Goal: Task Accomplishment & Management: Complete application form

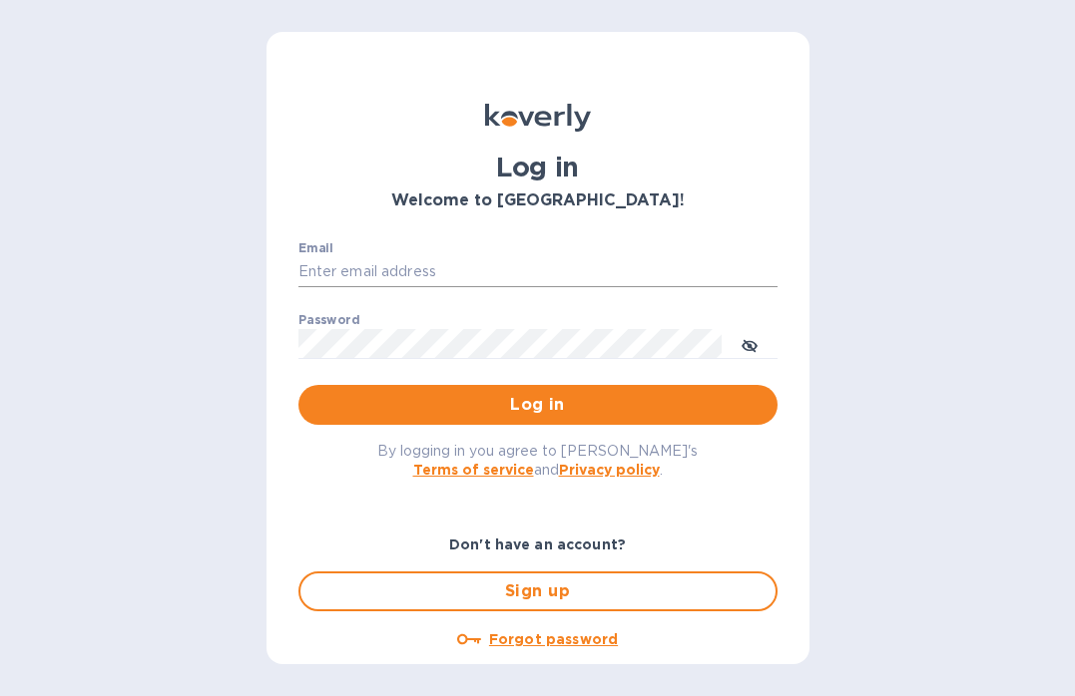
click at [345, 265] on input "Email" at bounding box center [537, 272] width 479 height 30
type input "info@floraisonselections.com"
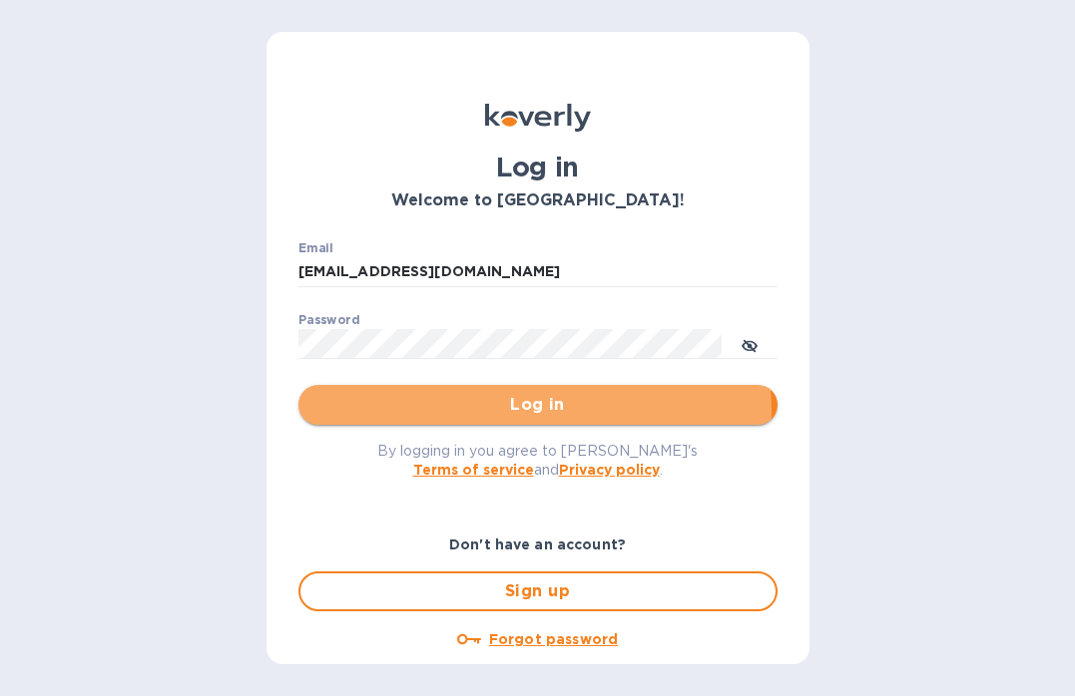
click at [469, 412] on span "Log in" at bounding box center [537, 405] width 447 height 24
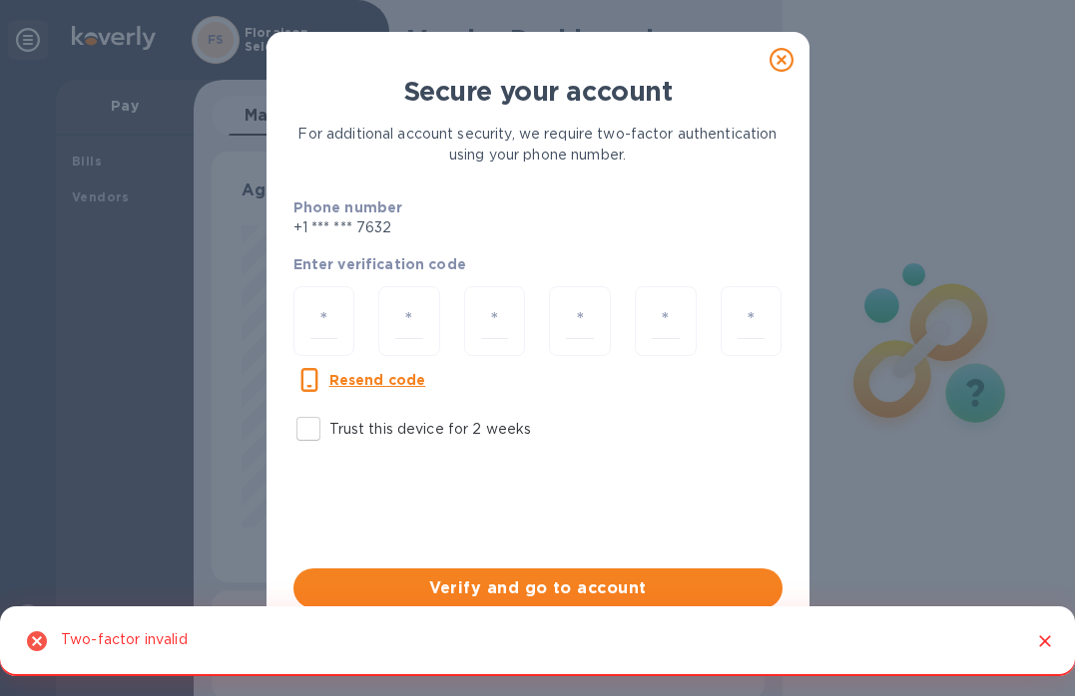
scroll to position [431, 545]
click at [321, 317] on input "number" at bounding box center [324, 321] width 28 height 37
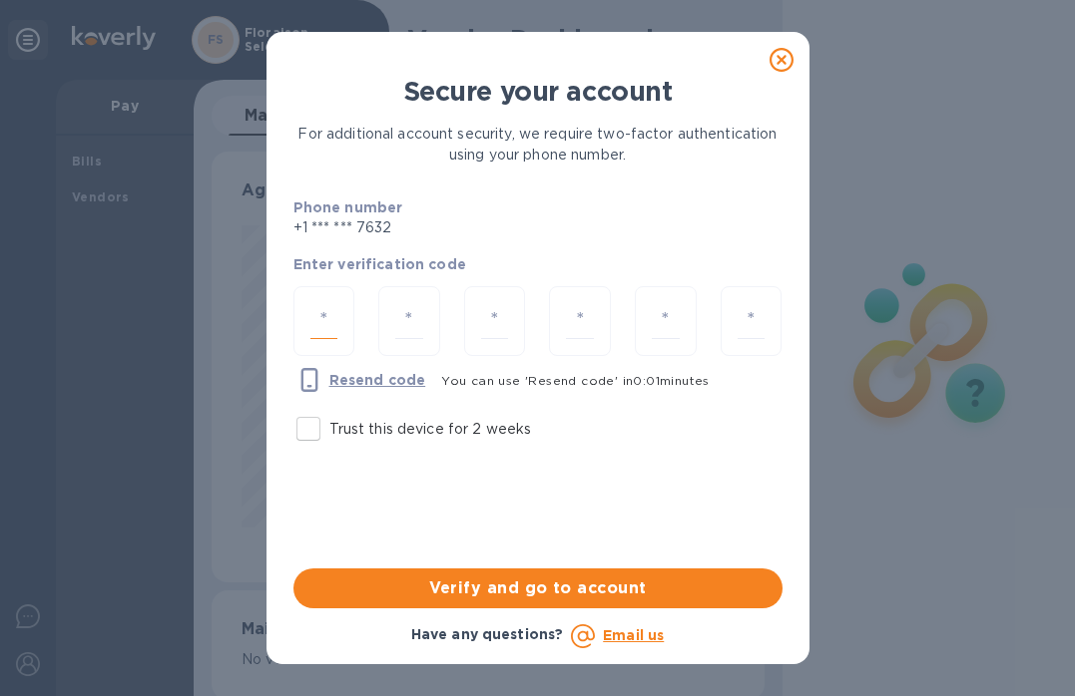
type input "2"
type input "3"
type input "6"
type input "5"
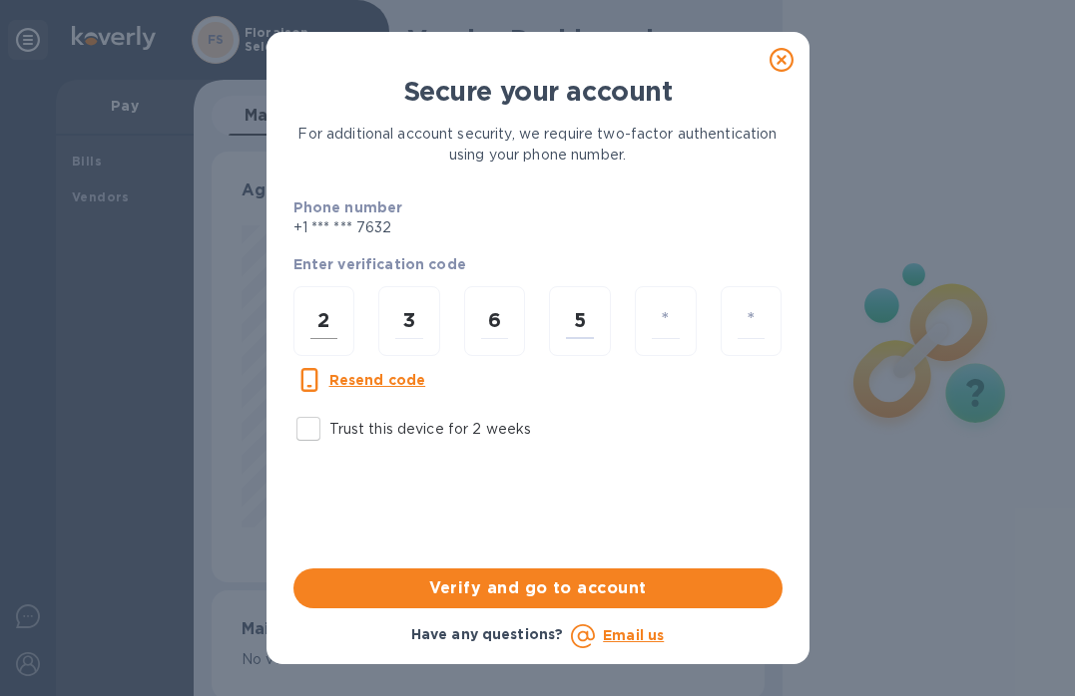
type input "5"
type input "8"
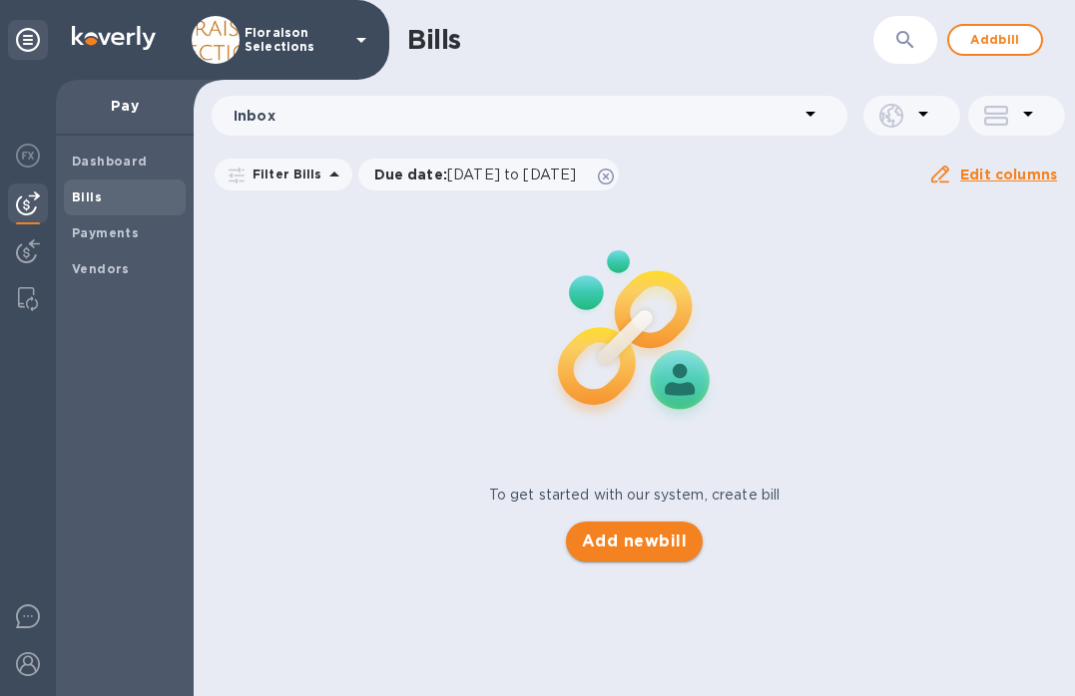
click at [646, 538] on span "Add new bill" at bounding box center [634, 542] width 105 height 24
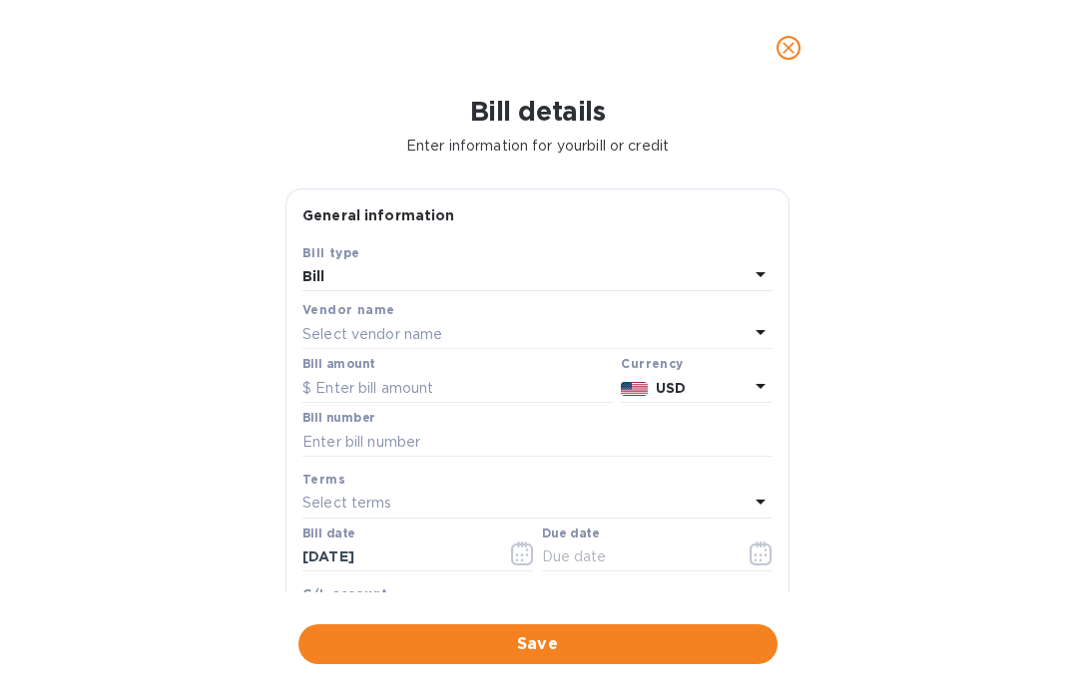
click at [355, 331] on p "Select vendor name" at bounding box center [372, 334] width 140 height 21
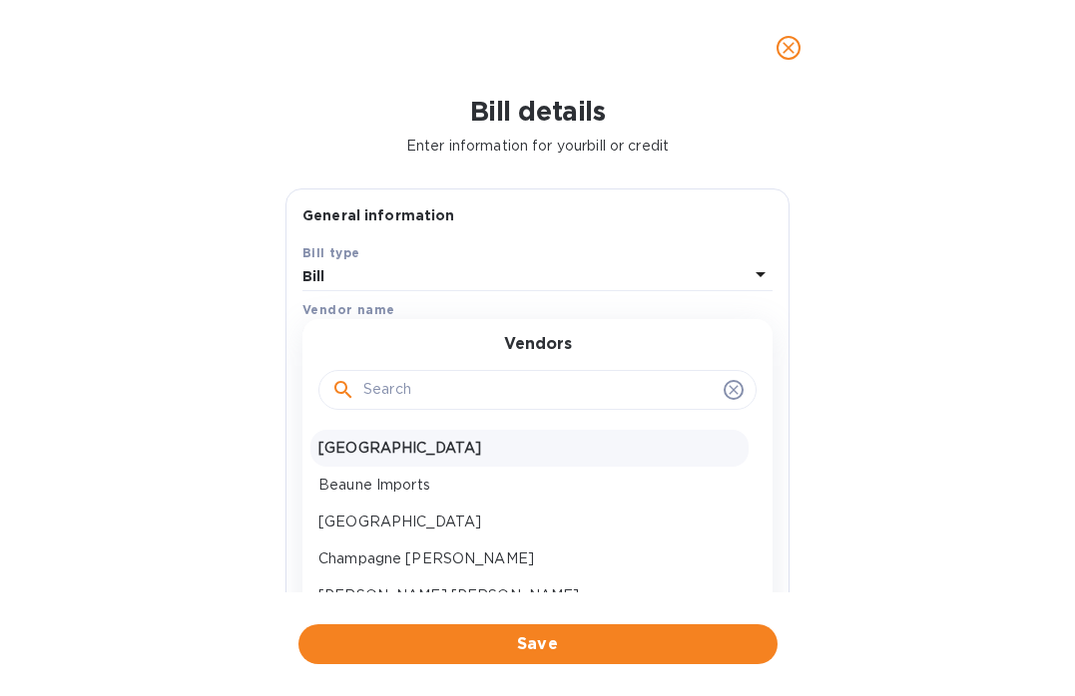
click at [373, 447] on p "[GEOGRAPHIC_DATA]" at bounding box center [529, 448] width 422 height 21
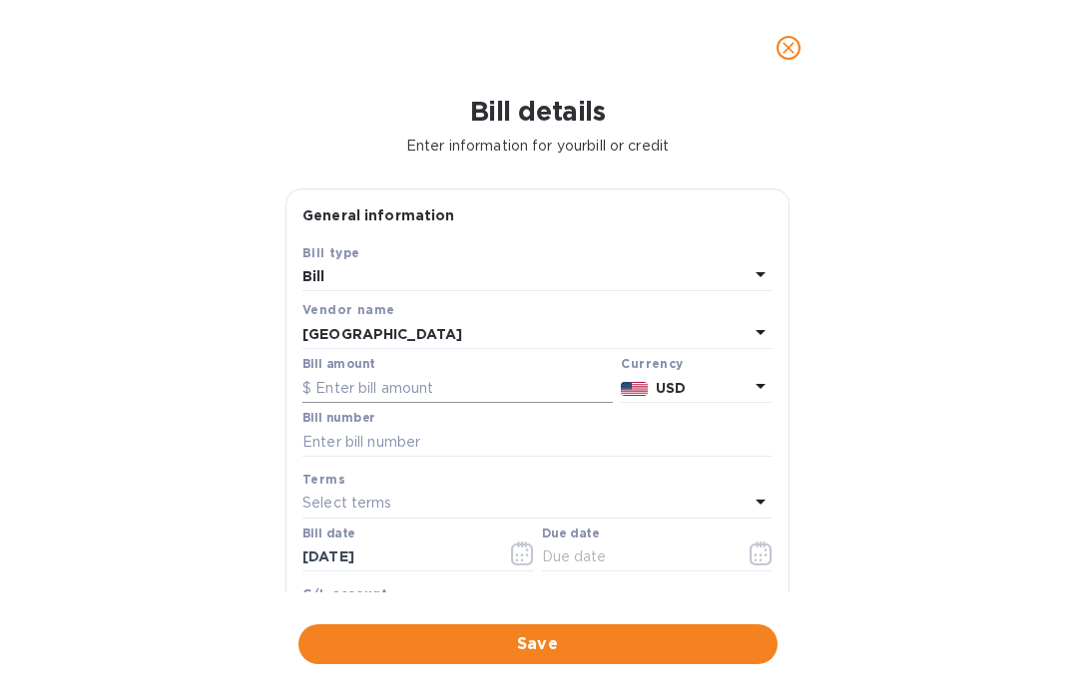
click at [341, 386] on input "text" at bounding box center [457, 388] width 310 height 30
type input "806.29"
click at [371, 445] on input "text" at bounding box center [537, 442] width 470 height 30
paste input "ALS10621"
type input "ALS10621"
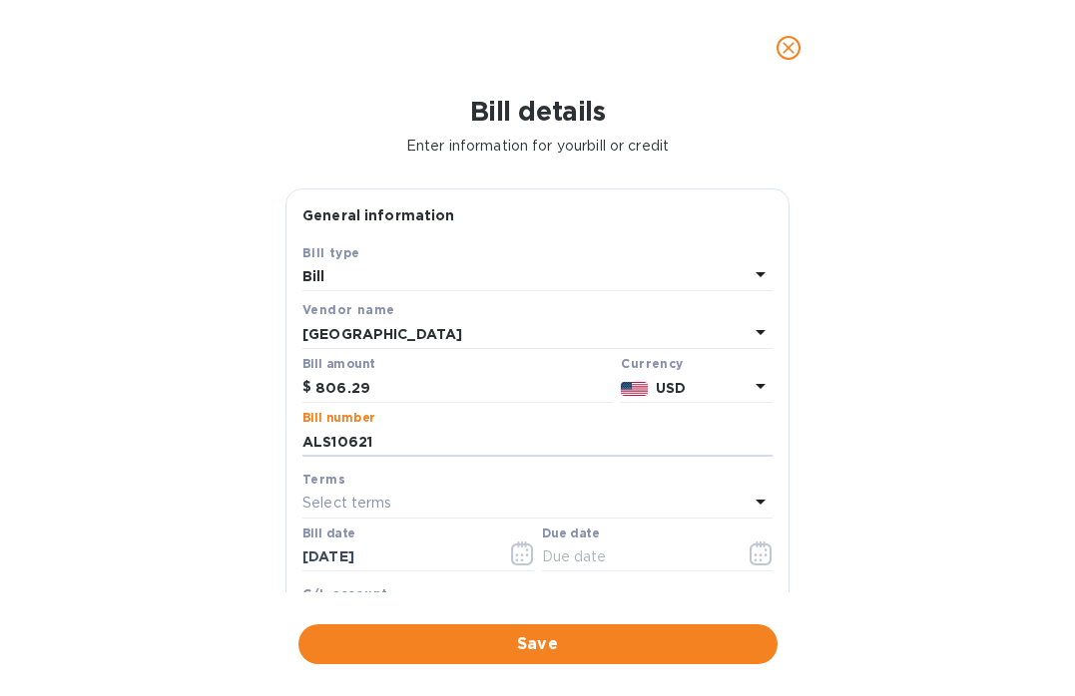
click at [360, 506] on p "Select terms" at bounding box center [347, 503] width 90 height 21
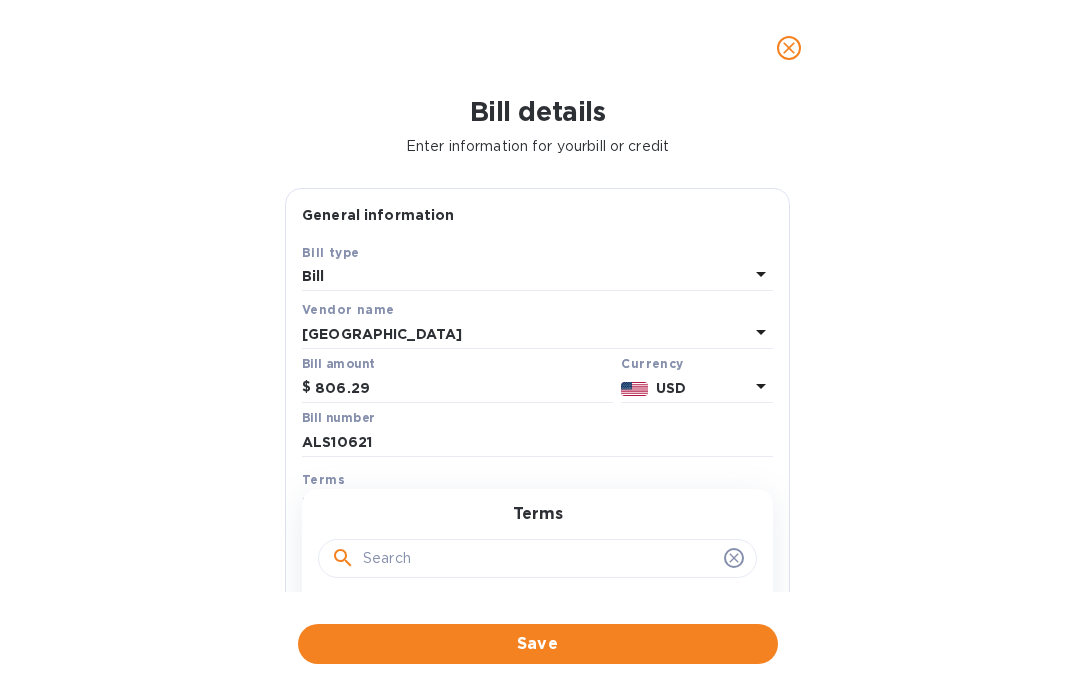
click at [190, 502] on div "Bill details Enter information for your bill or credit General information Save…" at bounding box center [537, 396] width 1075 height 601
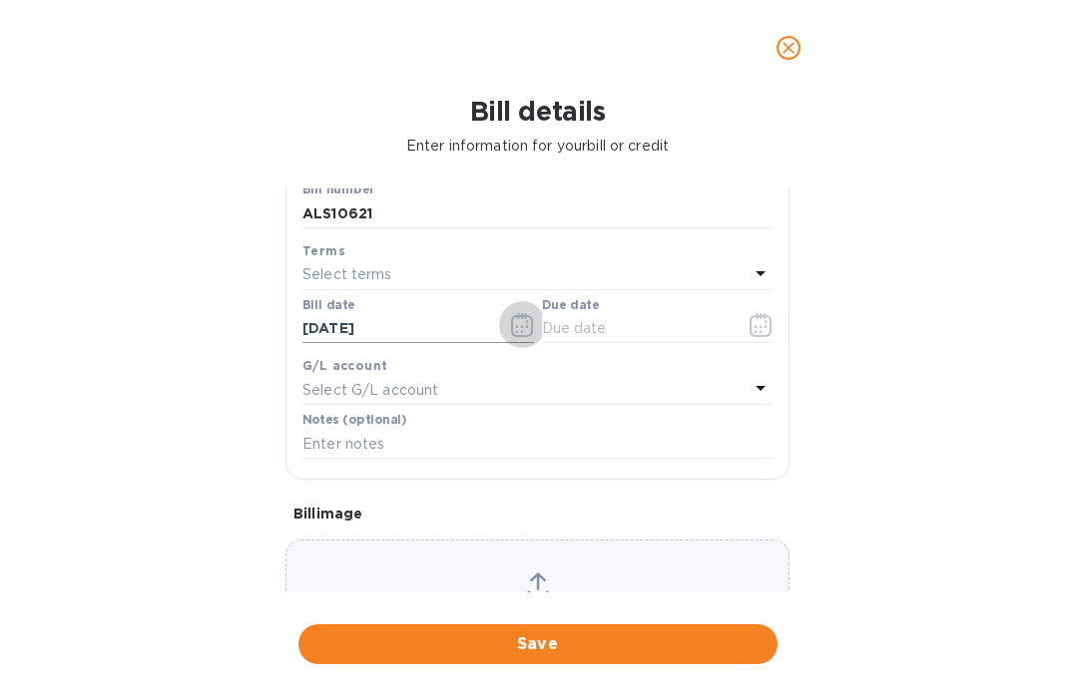
click at [511, 327] on icon "button" at bounding box center [522, 325] width 23 height 24
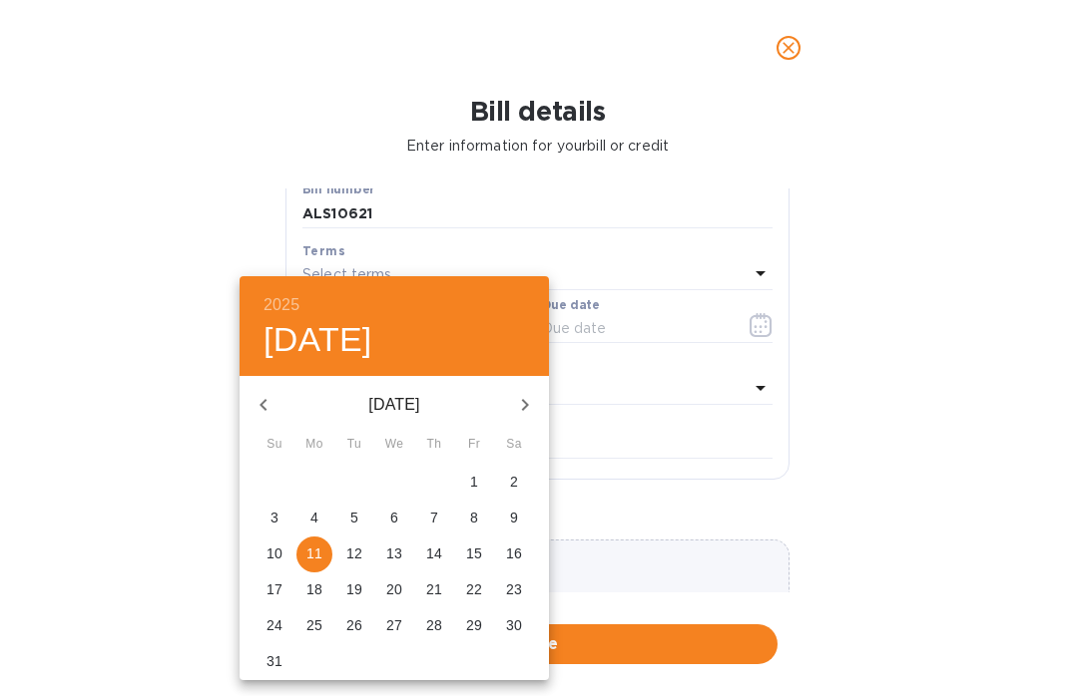
click at [254, 404] on icon "button" at bounding box center [263, 405] width 24 height 24
click at [473, 587] on p "25" at bounding box center [474, 590] width 16 height 20
type input "[DATE]"
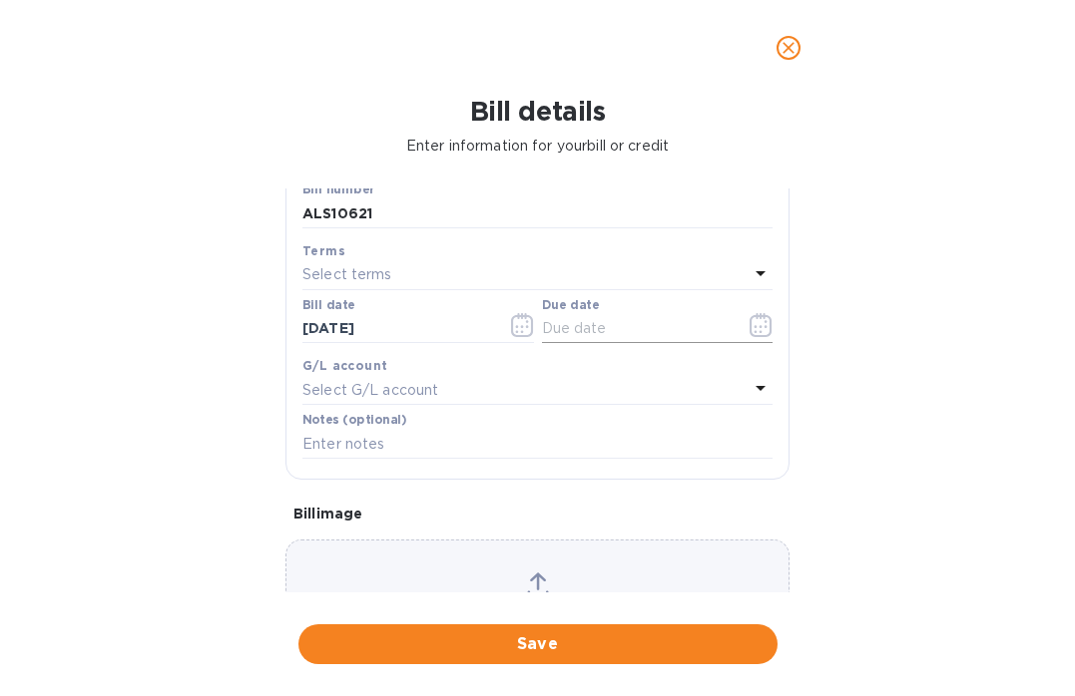
click at [593, 328] on input "text" at bounding box center [636, 329] width 189 height 30
click at [749, 327] on icon "button" at bounding box center [760, 325] width 23 height 24
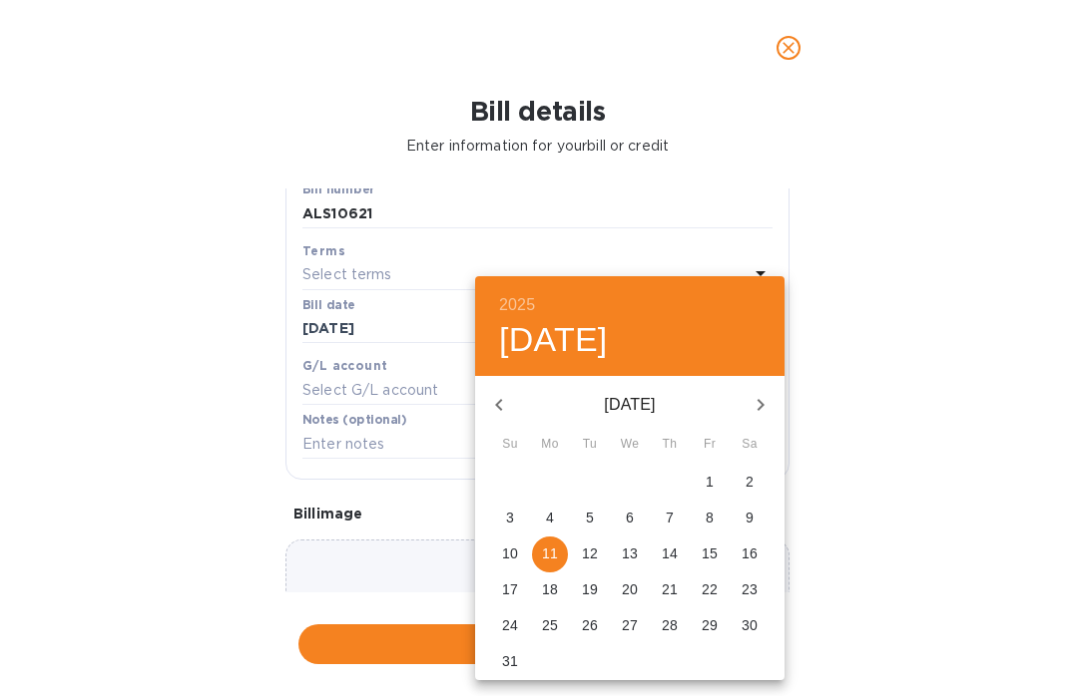
click at [749, 555] on p "16" at bounding box center [749, 554] width 16 height 20
type input "[DATE]"
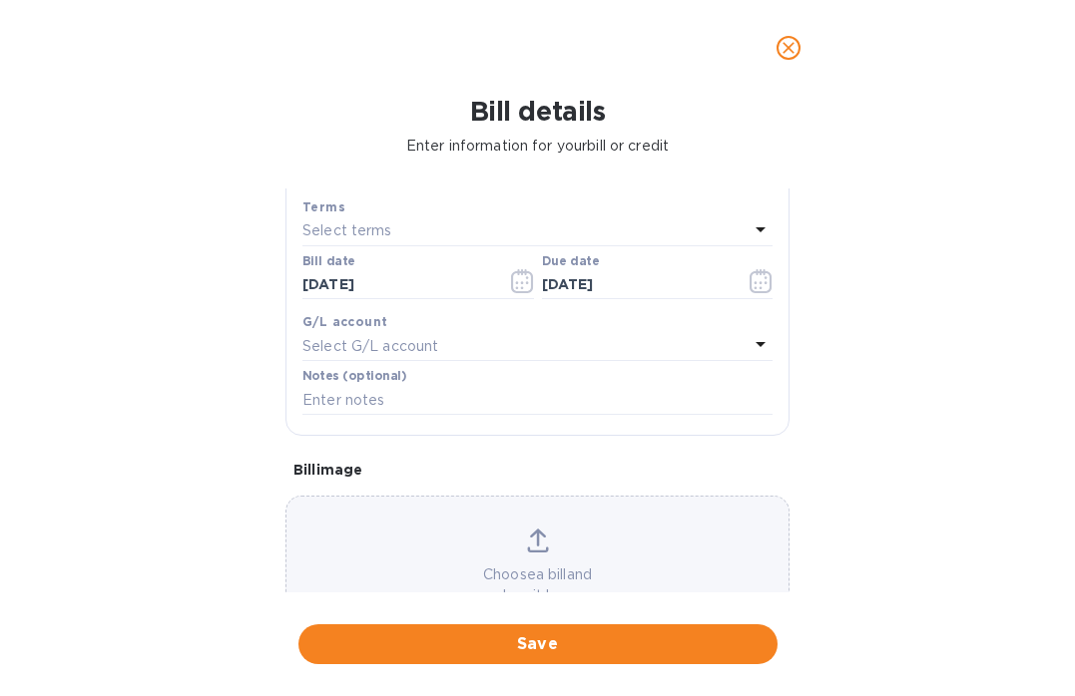
scroll to position [345, 0]
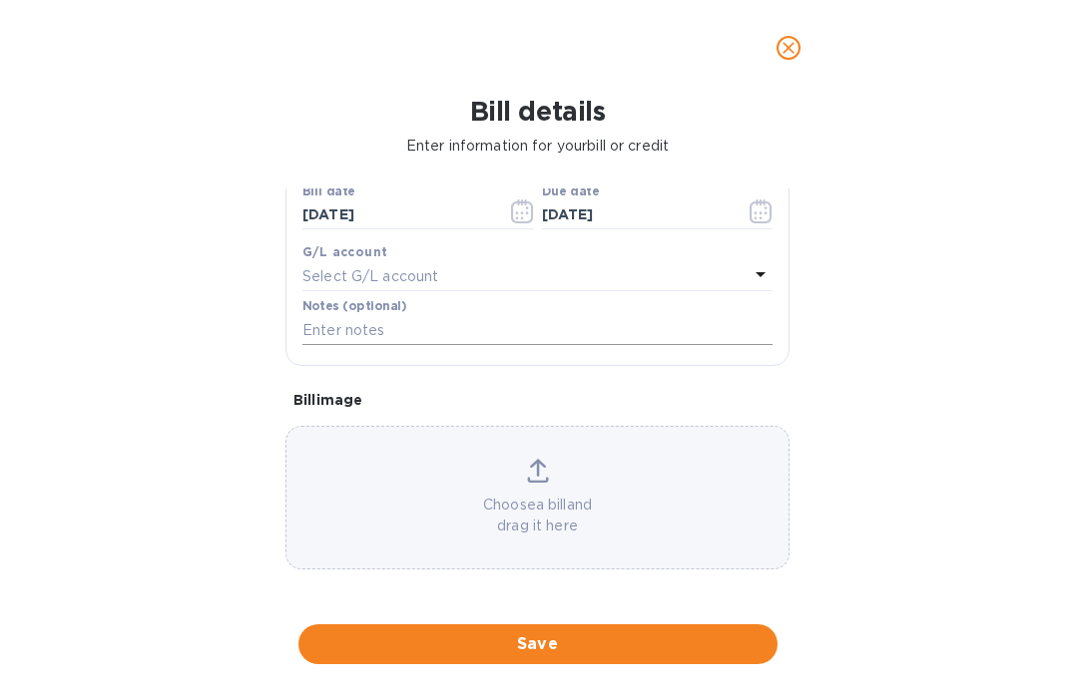
click at [352, 334] on input "text" at bounding box center [537, 330] width 470 height 30
type input "c"
click at [404, 321] on input "text" at bounding box center [537, 330] width 470 height 30
paste input "[DATE] - includes K&L Culver City #18856 re-delivery (6 cs) as client refused o…"
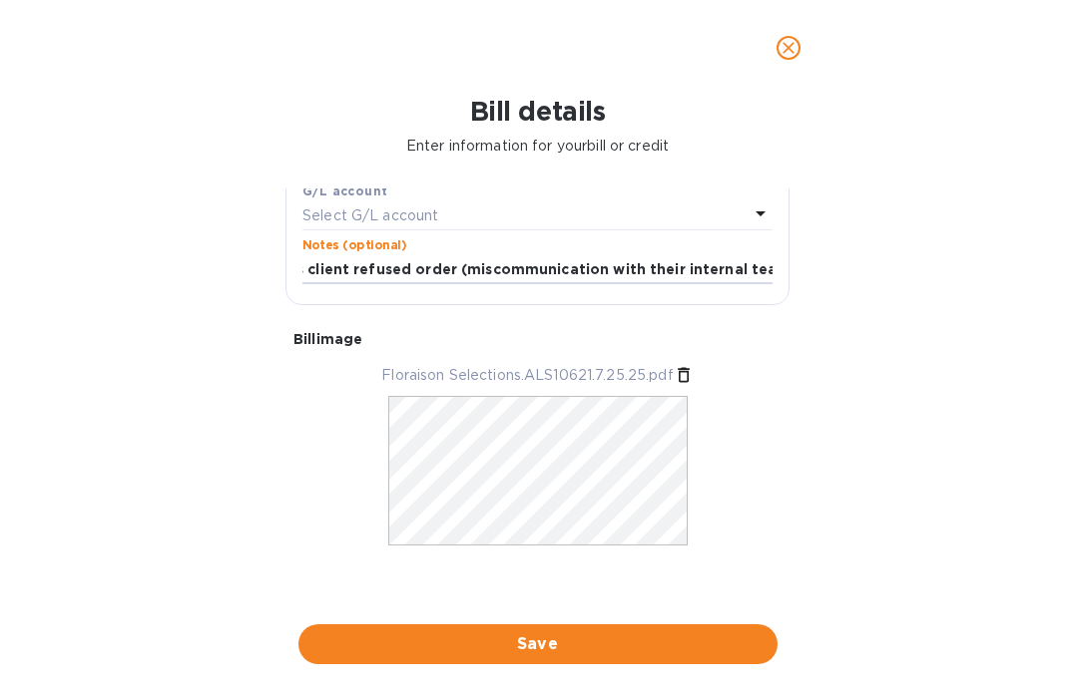
scroll to position [0, 0]
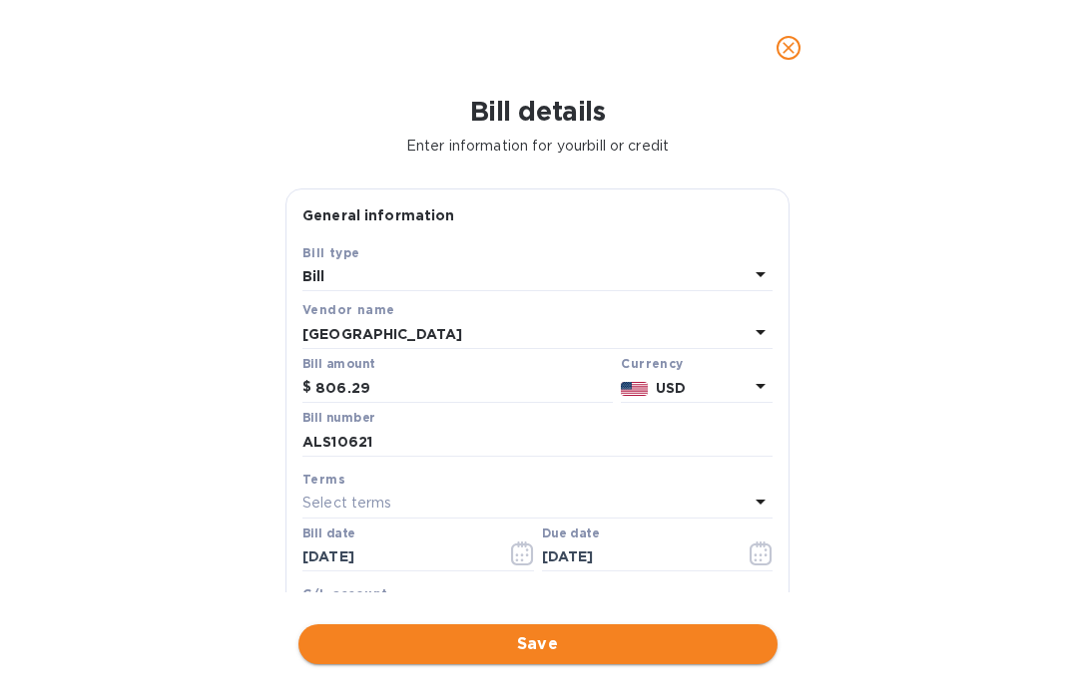
type input "[DATE] - includes K&L Culver City #18856 re-delivery (6 cs) as client refused o…"
click at [474, 648] on span "Save" at bounding box center [537, 645] width 447 height 24
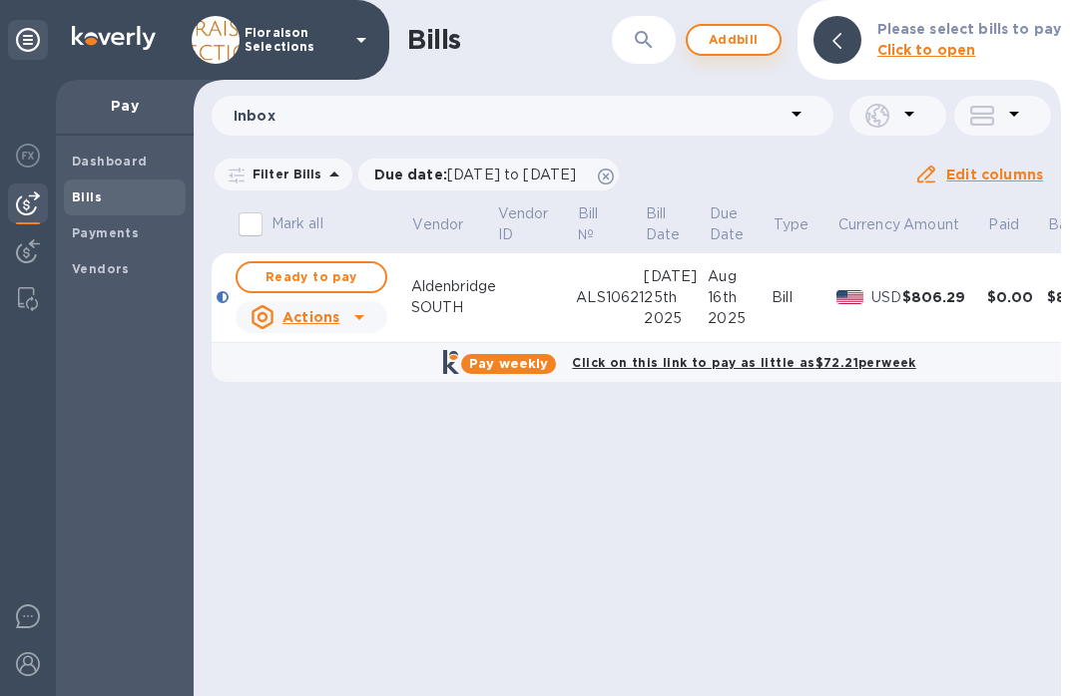
click at [715, 38] on span "Add bill" at bounding box center [733, 40] width 60 height 24
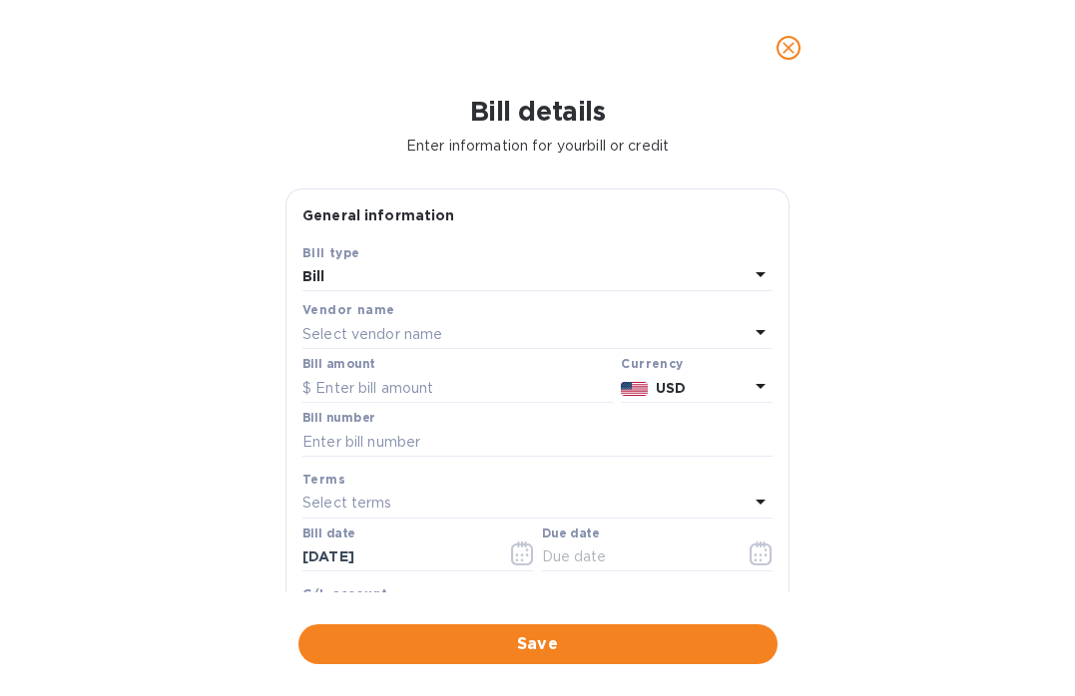
click at [440, 338] on p "Select vendor name" at bounding box center [372, 334] width 140 height 21
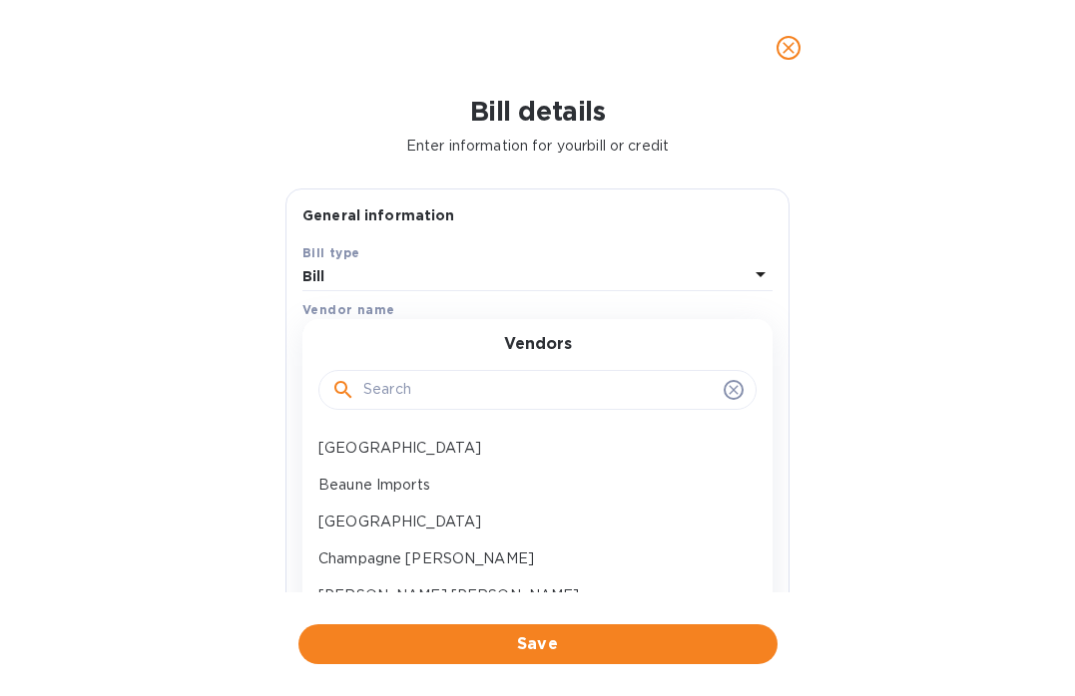
click at [412, 387] on input "text" at bounding box center [539, 390] width 352 height 30
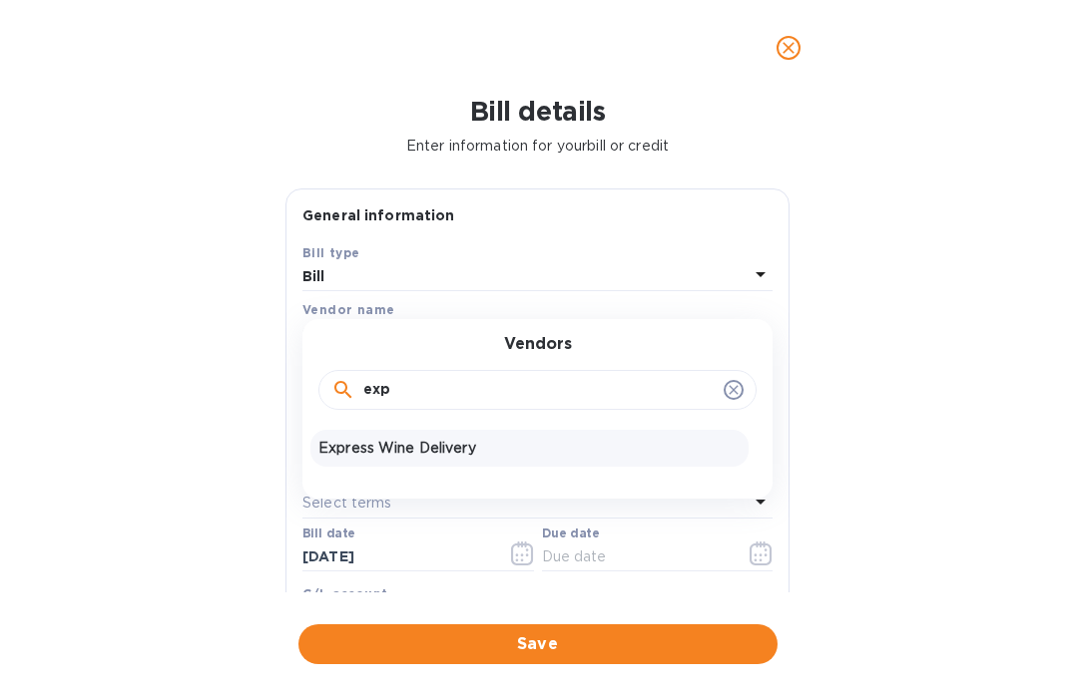
type input "exp"
click at [383, 450] on p "Express Wine Delivery" at bounding box center [529, 448] width 422 height 21
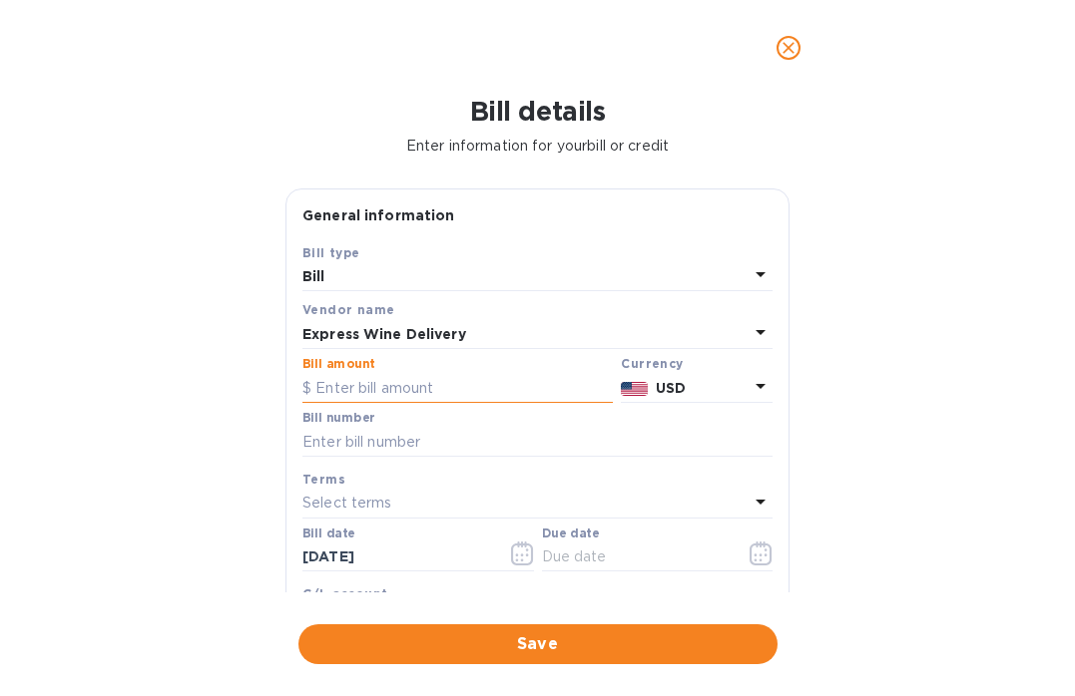
click at [349, 391] on input "text" at bounding box center [457, 388] width 310 height 30
click at [337, 437] on input "text" at bounding box center [537, 442] width 470 height 30
paste input "DR117601"
type input "DR117601"
click at [379, 392] on input "text" at bounding box center [457, 388] width 310 height 30
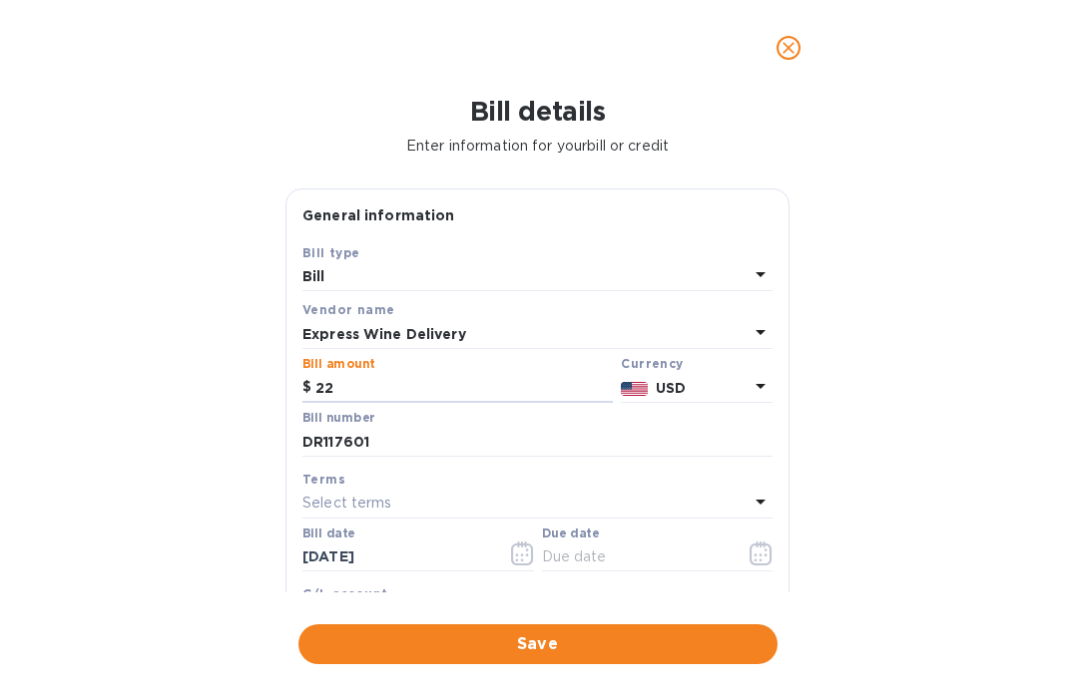
type input "2"
type input "334.43"
click at [387, 508] on p "Select terms" at bounding box center [347, 503] width 90 height 21
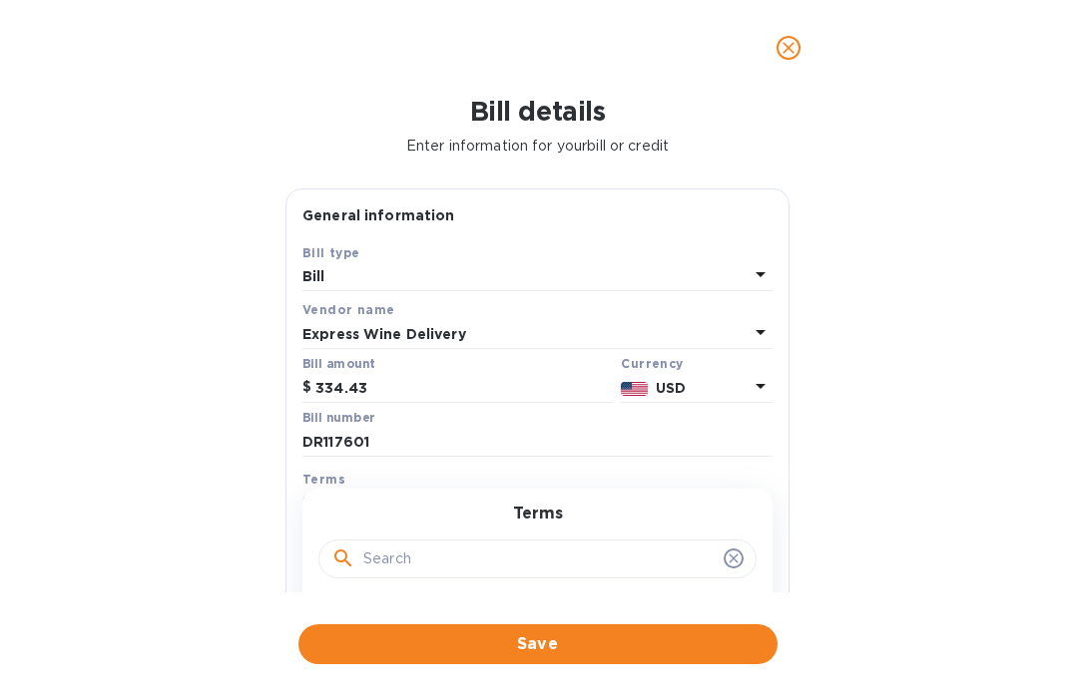
click at [214, 503] on div "Bill details Enter information for your bill or credit General information Save…" at bounding box center [537, 396] width 1075 height 601
click at [511, 560] on icon "button" at bounding box center [522, 554] width 22 height 24
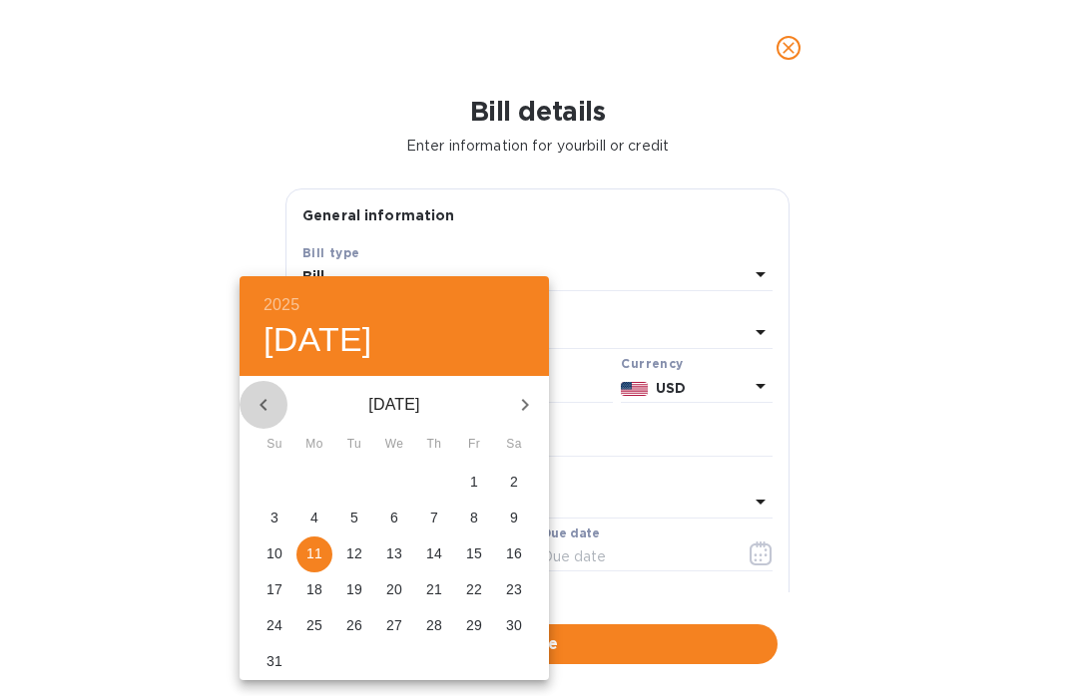
click at [267, 409] on icon "button" at bounding box center [263, 405] width 24 height 24
click at [432, 618] on p "31" at bounding box center [434, 626] width 16 height 20
type input "[DATE]"
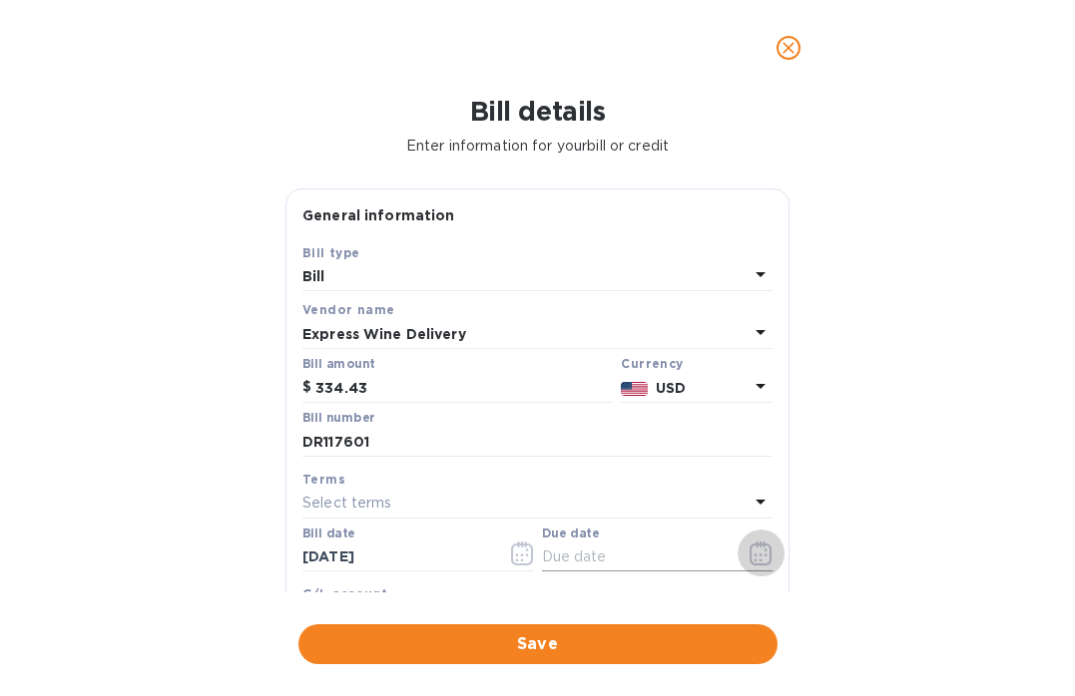
click at [764, 552] on icon "button" at bounding box center [765, 550] width 3 height 3
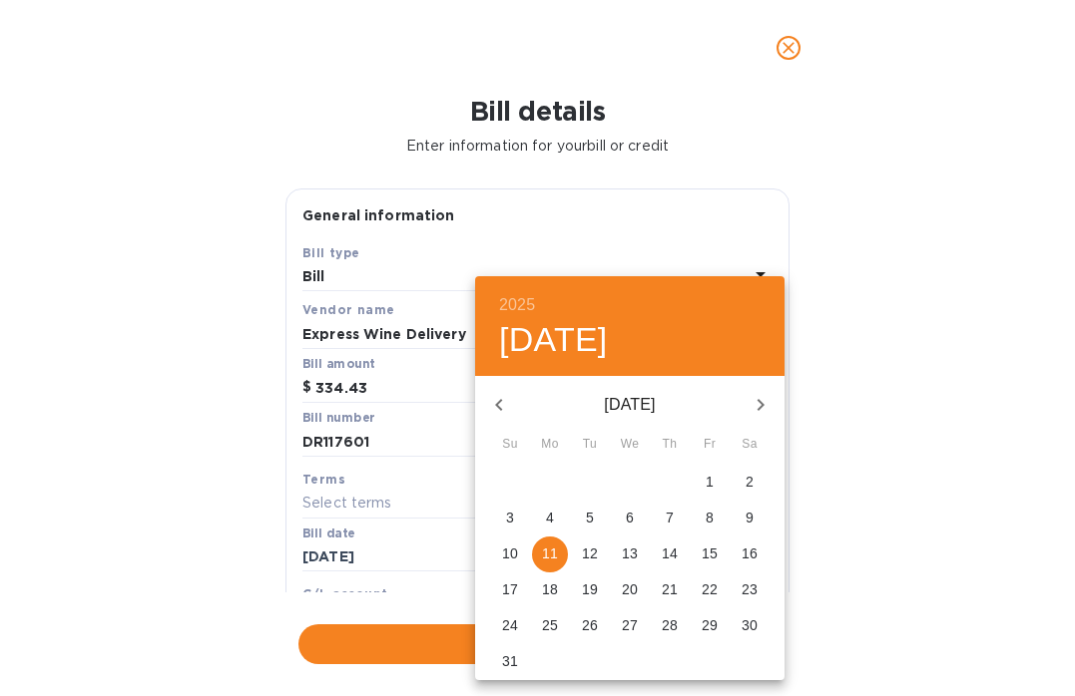
click at [709, 557] on p "15" at bounding box center [709, 554] width 16 height 20
type input "[DATE]"
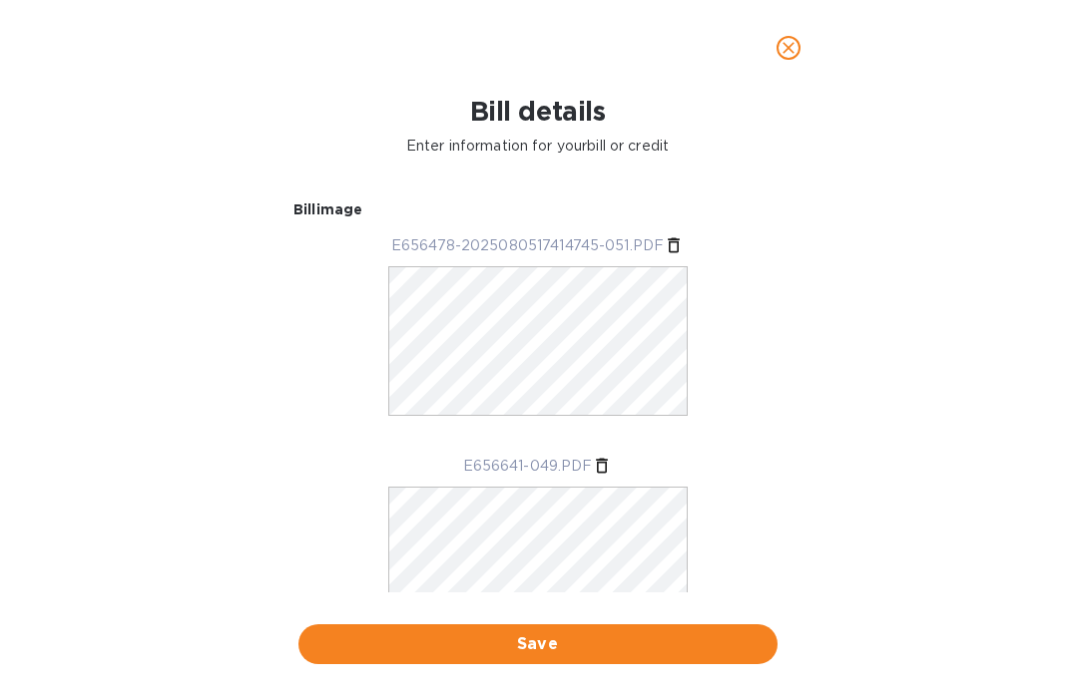
scroll to position [627, 0]
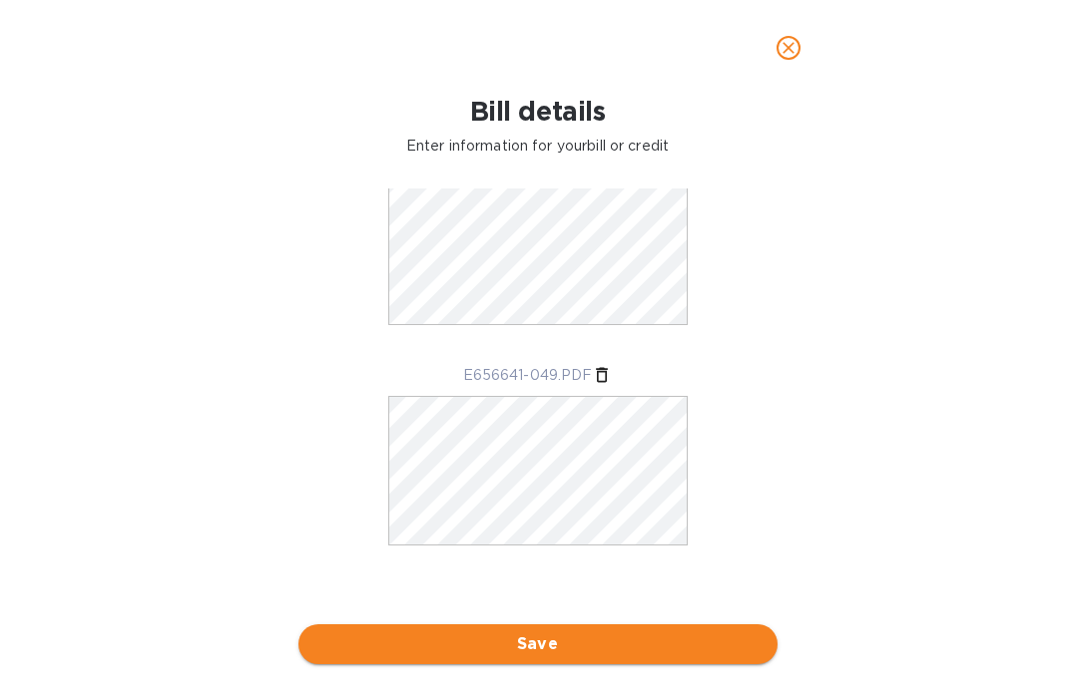
click at [524, 645] on span "Save" at bounding box center [537, 645] width 447 height 24
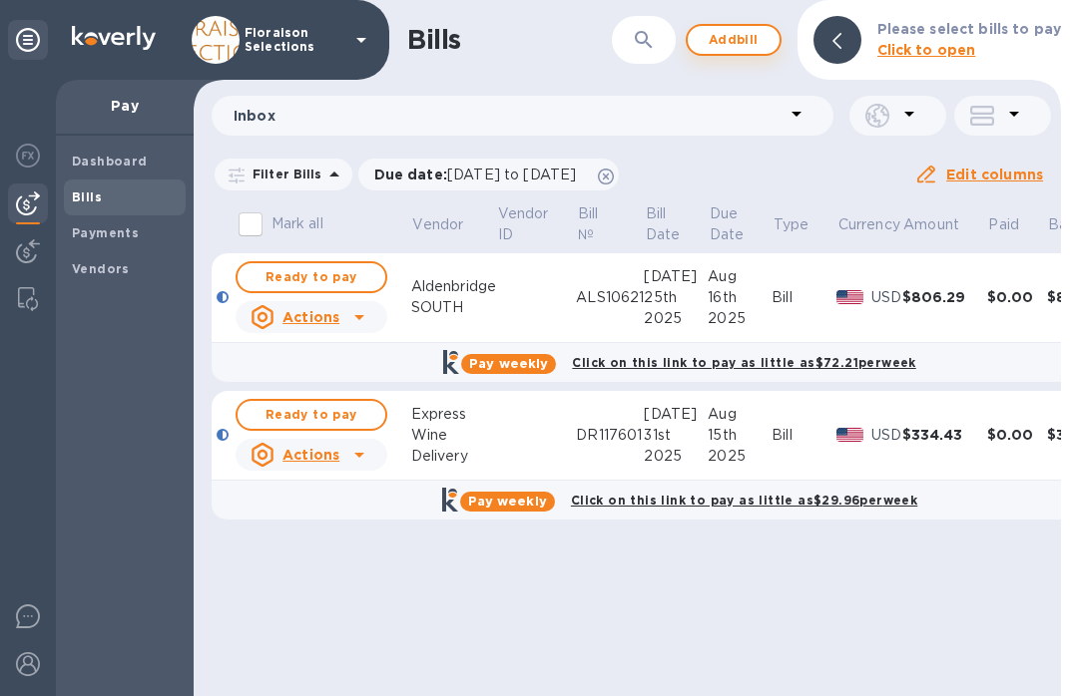
click at [739, 48] on span "Add bill" at bounding box center [733, 40] width 60 height 24
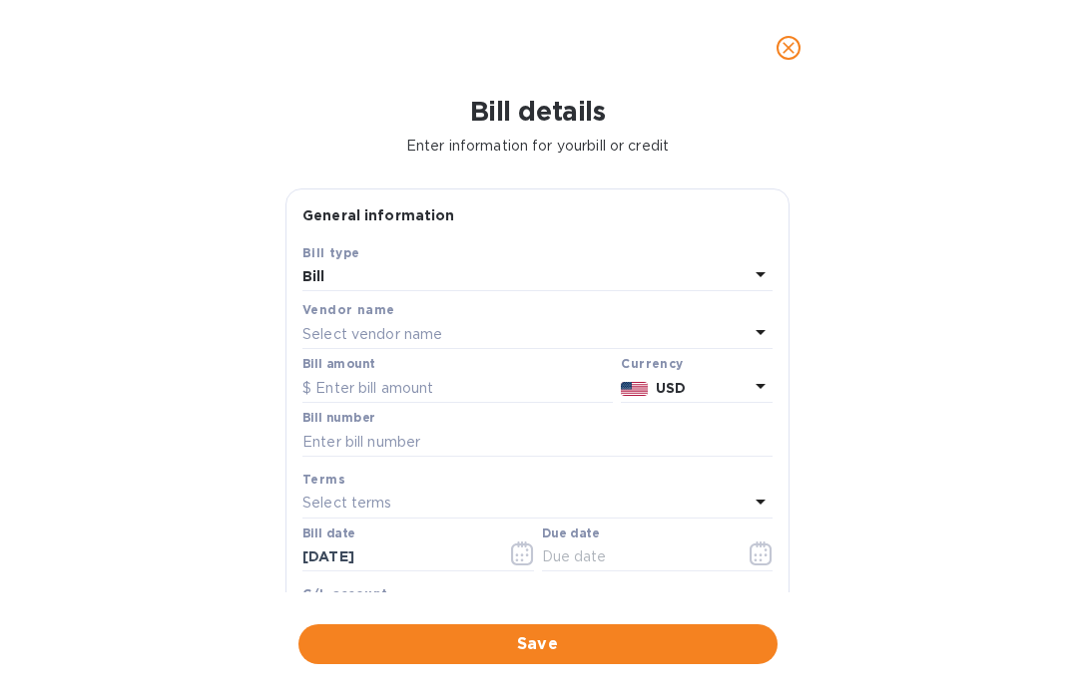
click at [345, 333] on p "Select vendor name" at bounding box center [372, 334] width 140 height 21
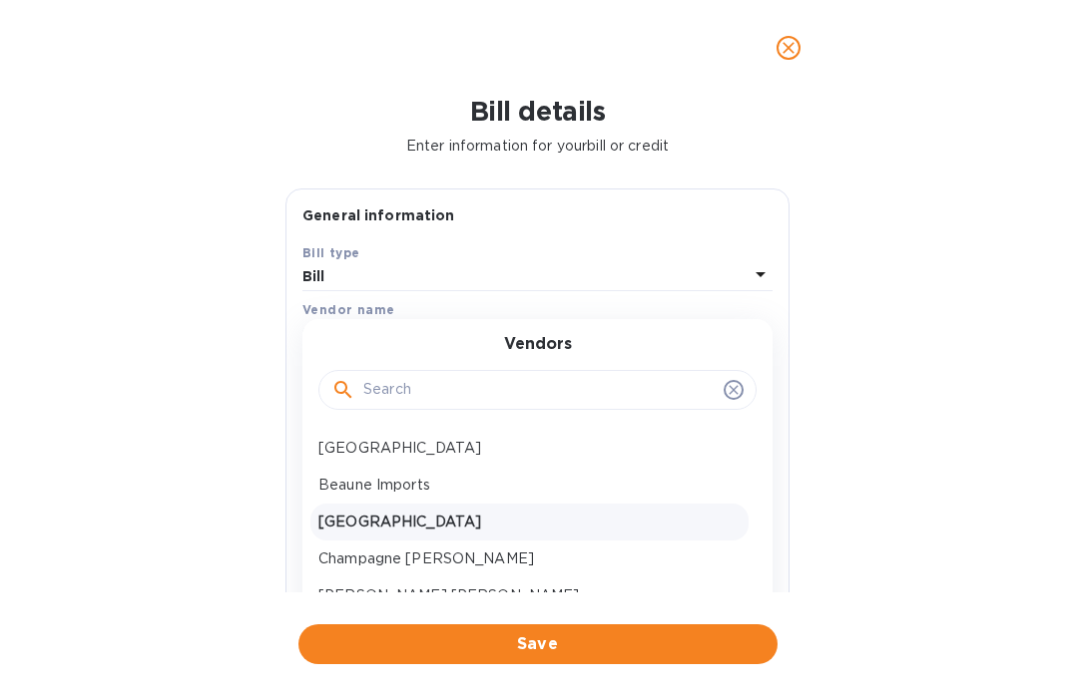
click at [381, 518] on p "[GEOGRAPHIC_DATA]" at bounding box center [529, 522] width 422 height 21
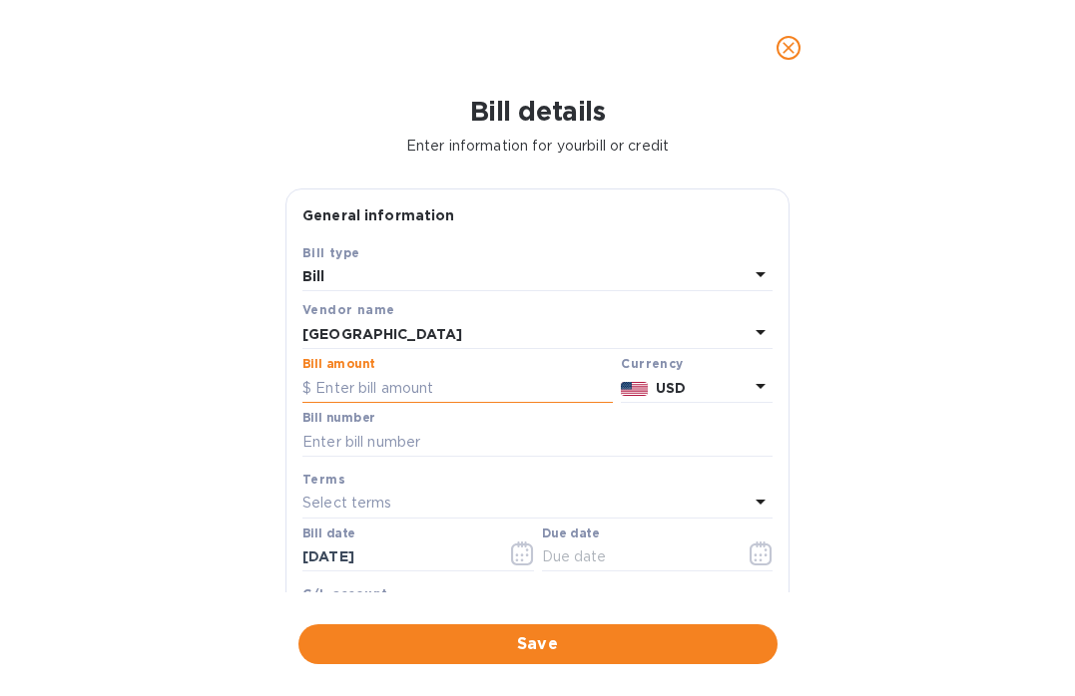
click at [415, 392] on input "text" at bounding box center [457, 388] width 310 height 30
type input "153.68"
click at [396, 444] on input "text" at bounding box center [537, 442] width 470 height 30
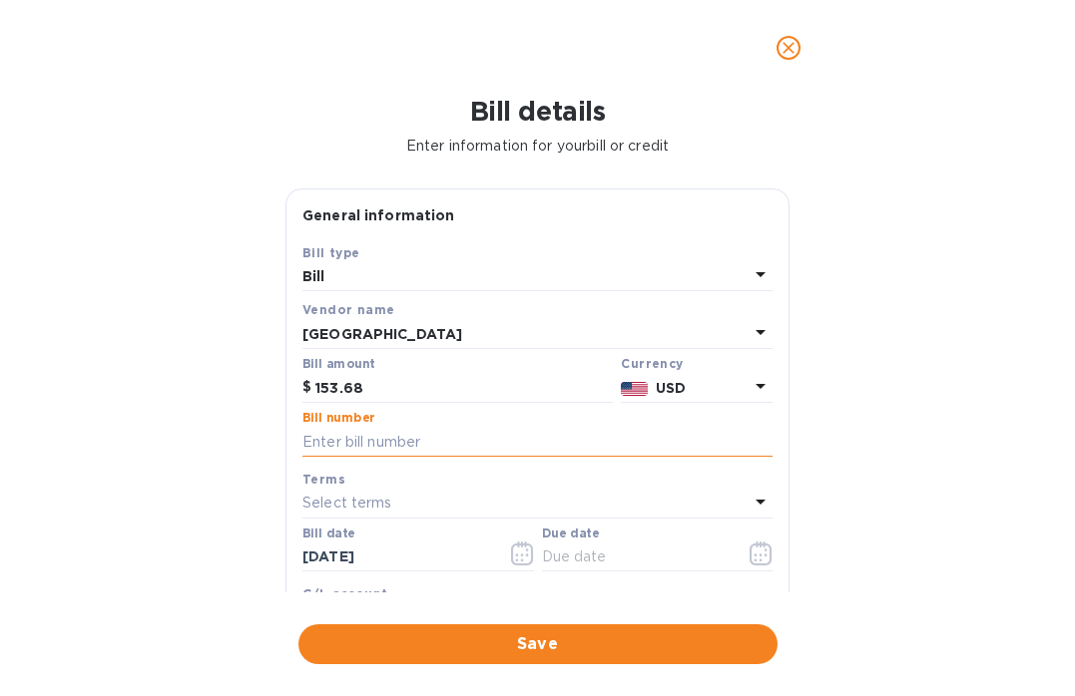
paste input "ALS20650"
type input "ALS20650"
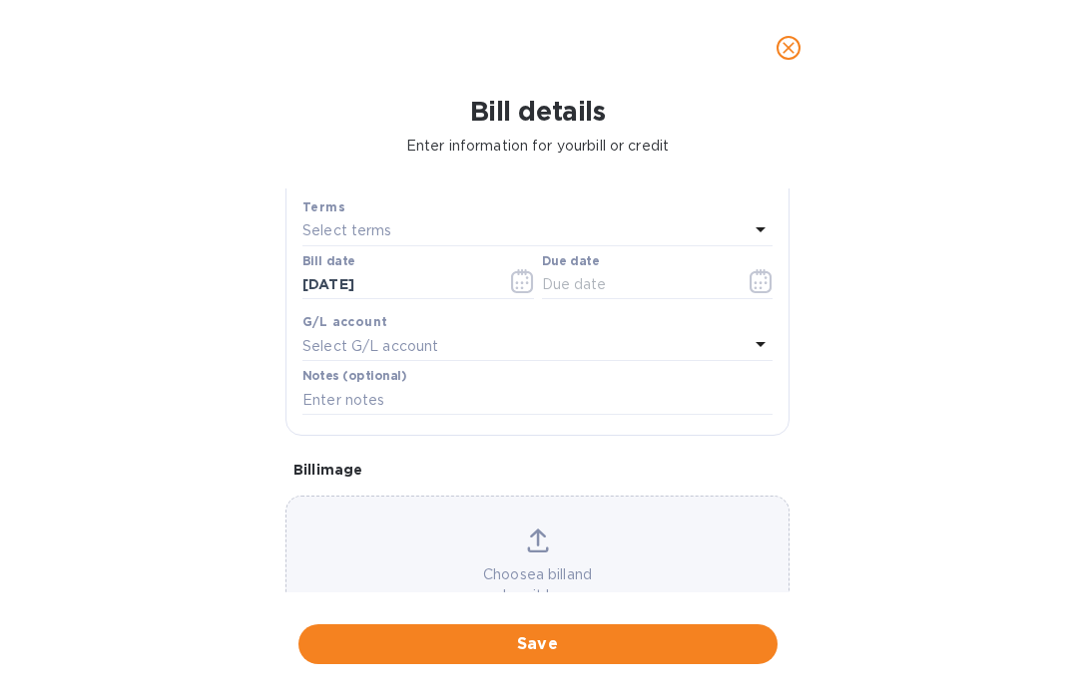
scroll to position [283, 0]
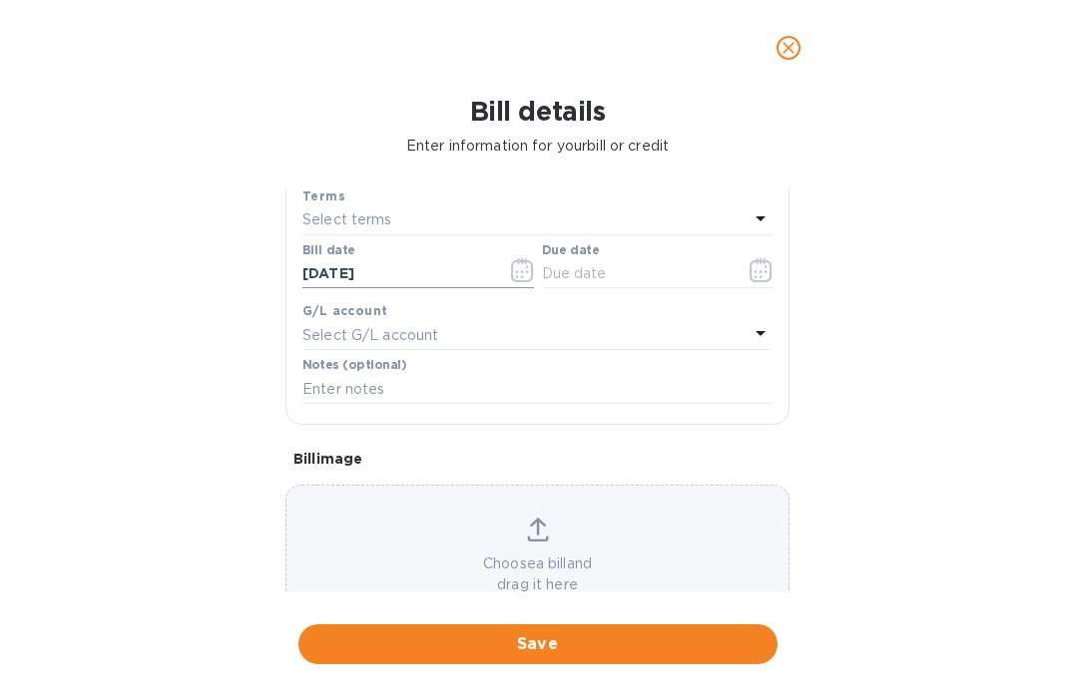
click at [519, 273] on icon "button" at bounding box center [522, 270] width 23 height 24
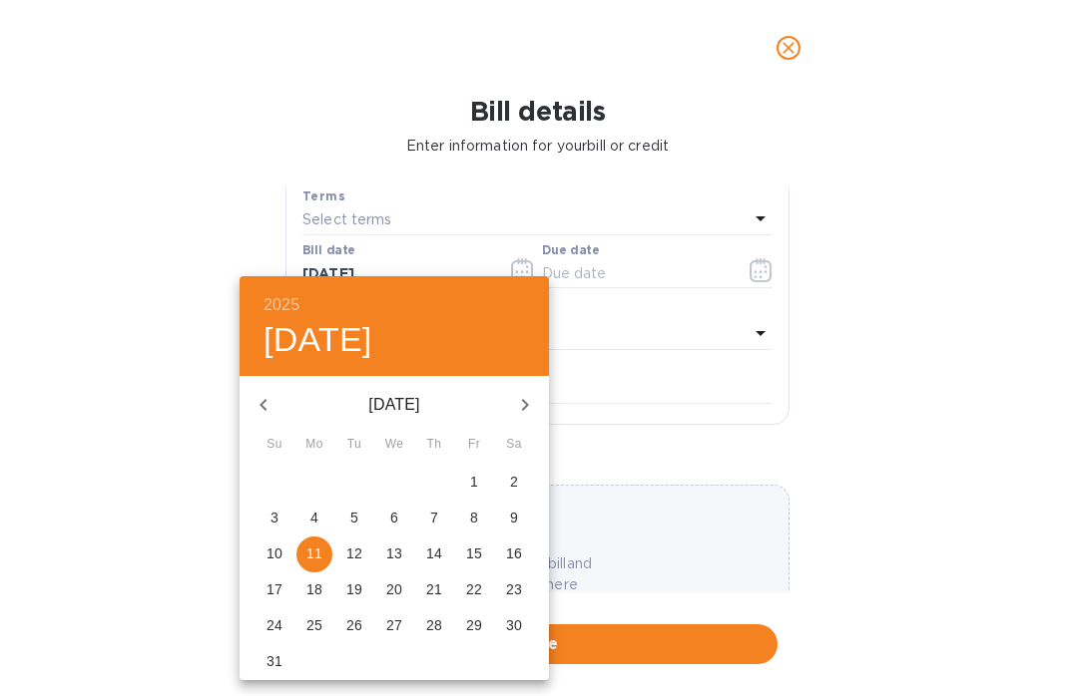
click at [255, 414] on icon "button" at bounding box center [263, 405] width 24 height 24
click at [269, 623] on p "27" at bounding box center [274, 626] width 16 height 20
type input "[DATE]"
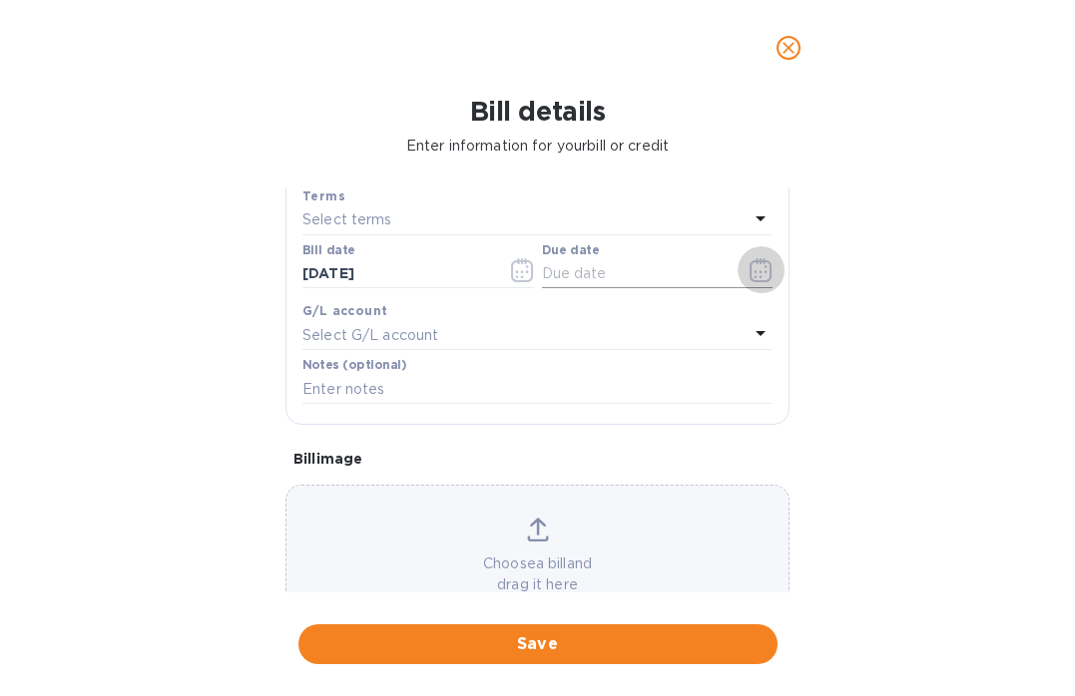
click at [761, 273] on icon "button" at bounding box center [760, 270] width 22 height 24
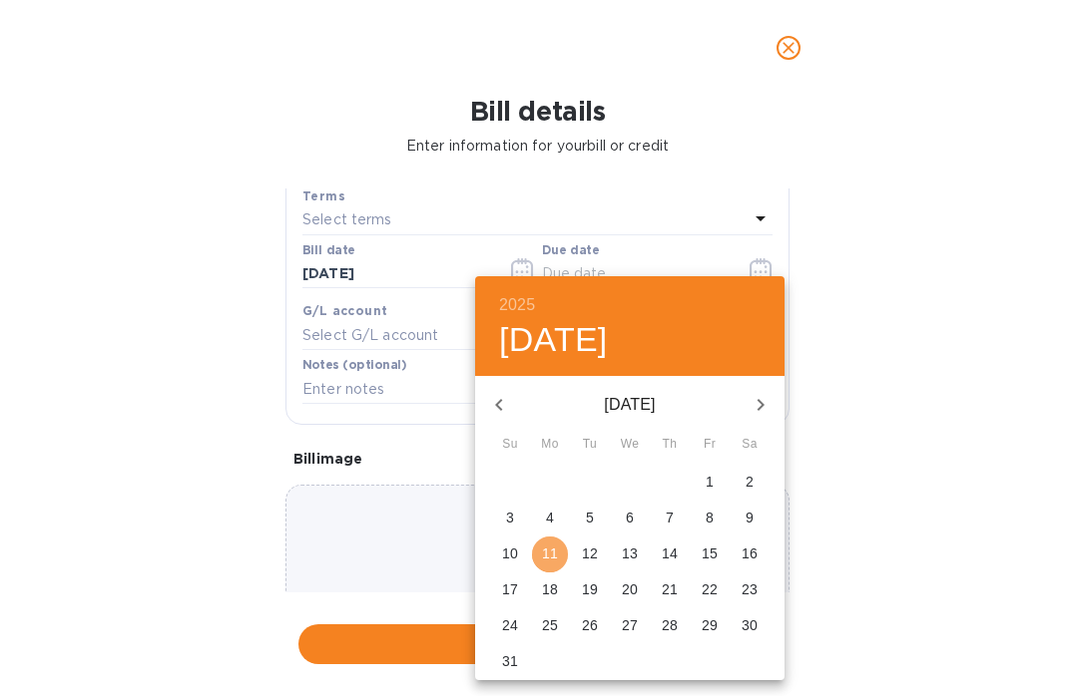
click at [550, 554] on p "11" at bounding box center [550, 554] width 16 height 20
type input "[DATE]"
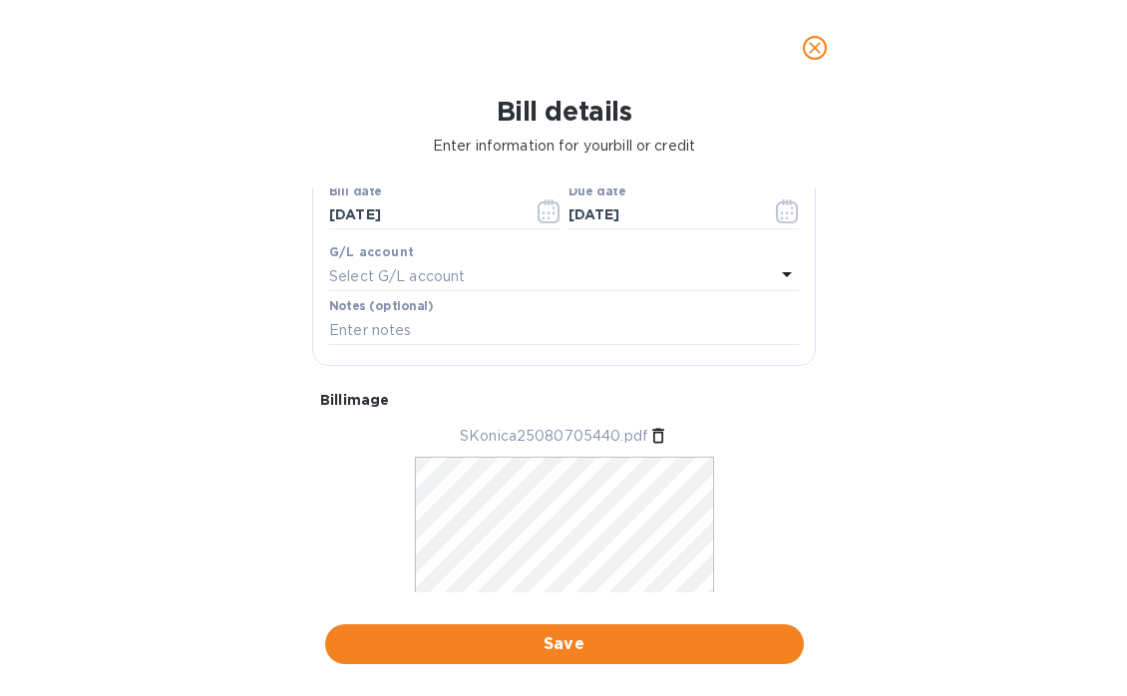
scroll to position [406, 0]
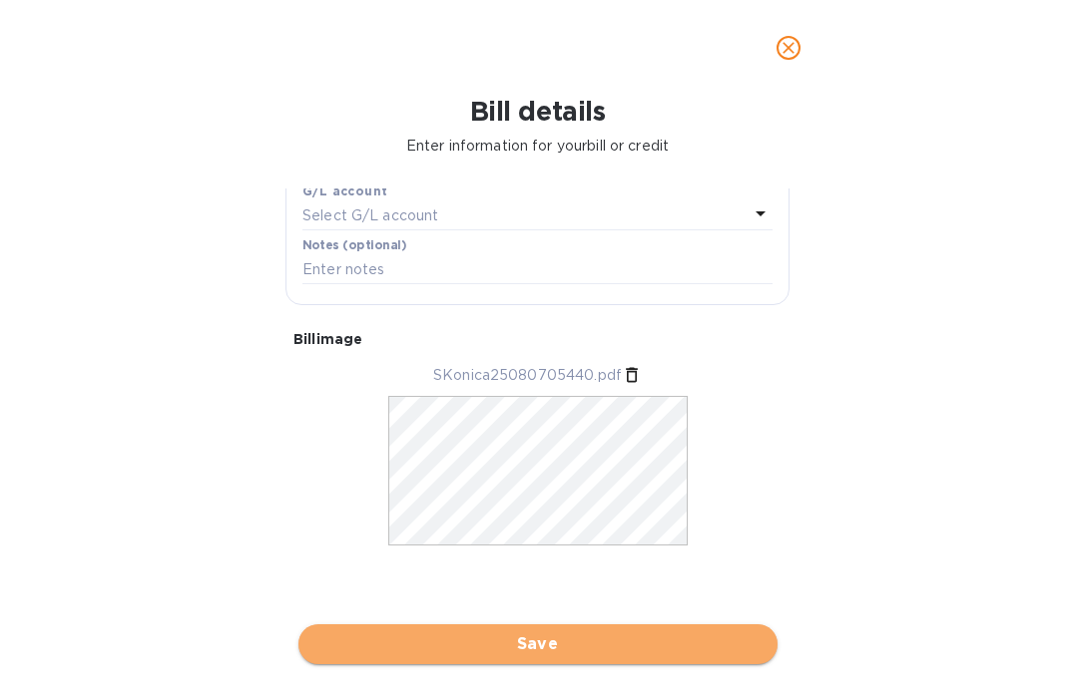
click at [524, 646] on span "Save" at bounding box center [537, 645] width 447 height 24
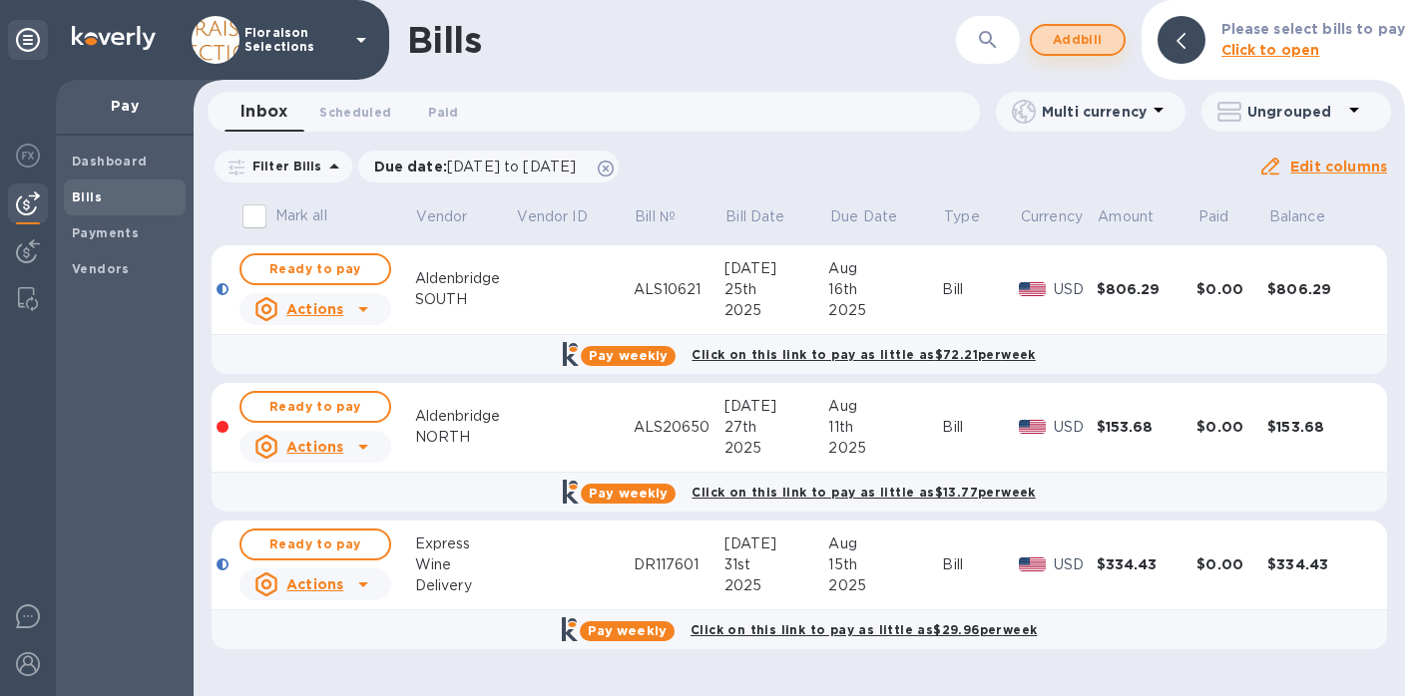
click at [1060, 35] on span "Add bill" at bounding box center [1078, 40] width 60 height 24
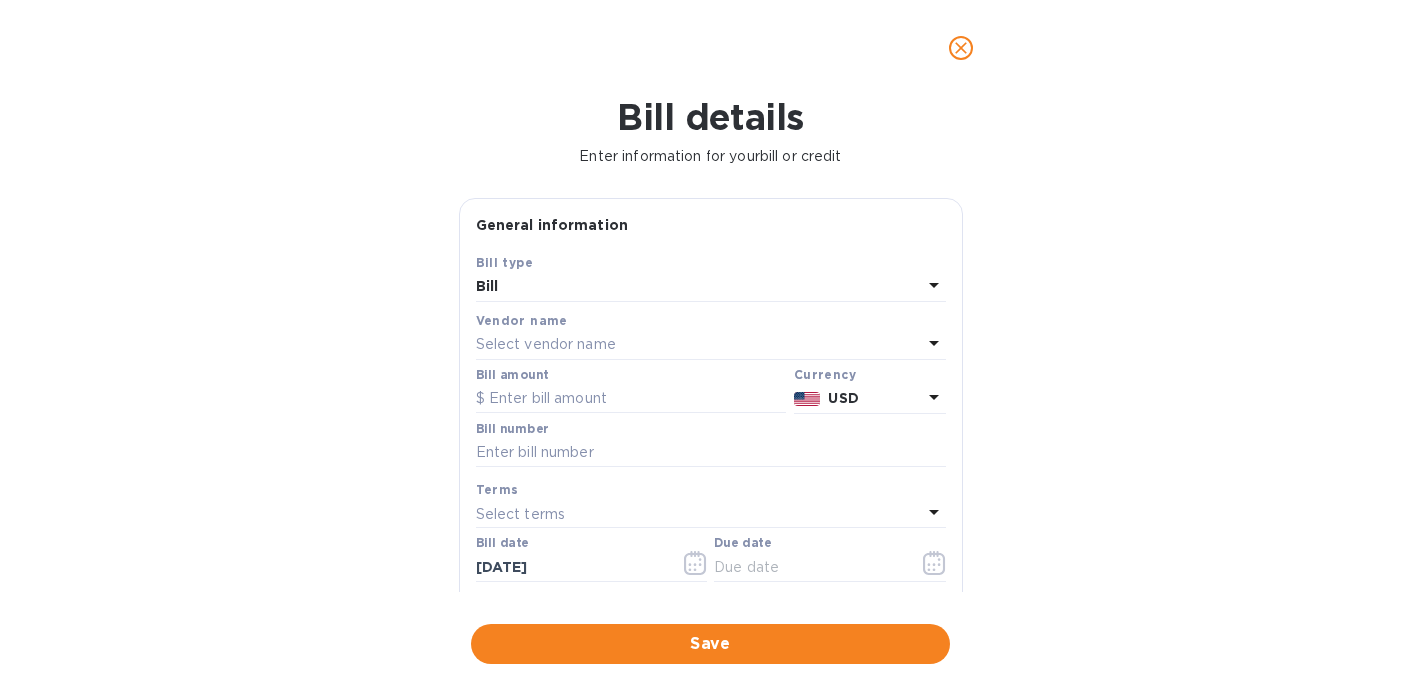
click at [532, 349] on p "Select vendor name" at bounding box center [546, 344] width 140 height 21
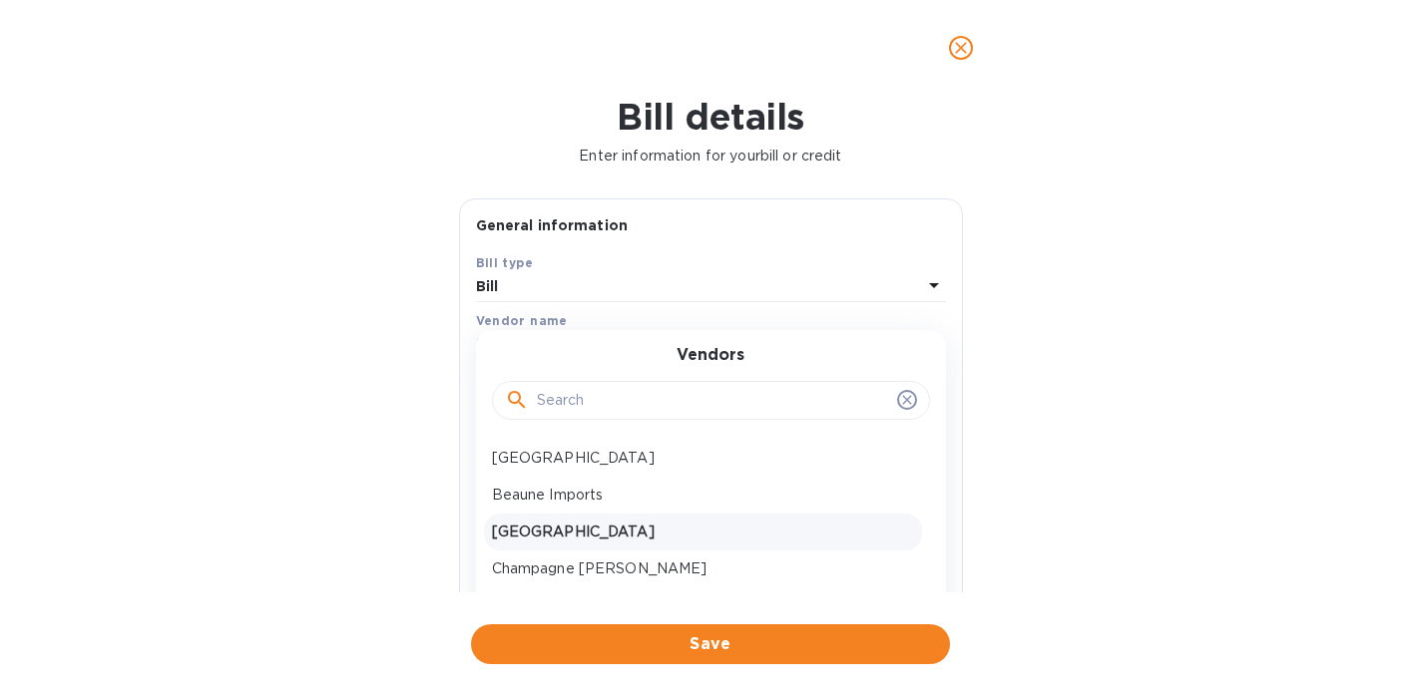
click at [555, 536] on p "[GEOGRAPHIC_DATA]" at bounding box center [703, 532] width 422 height 21
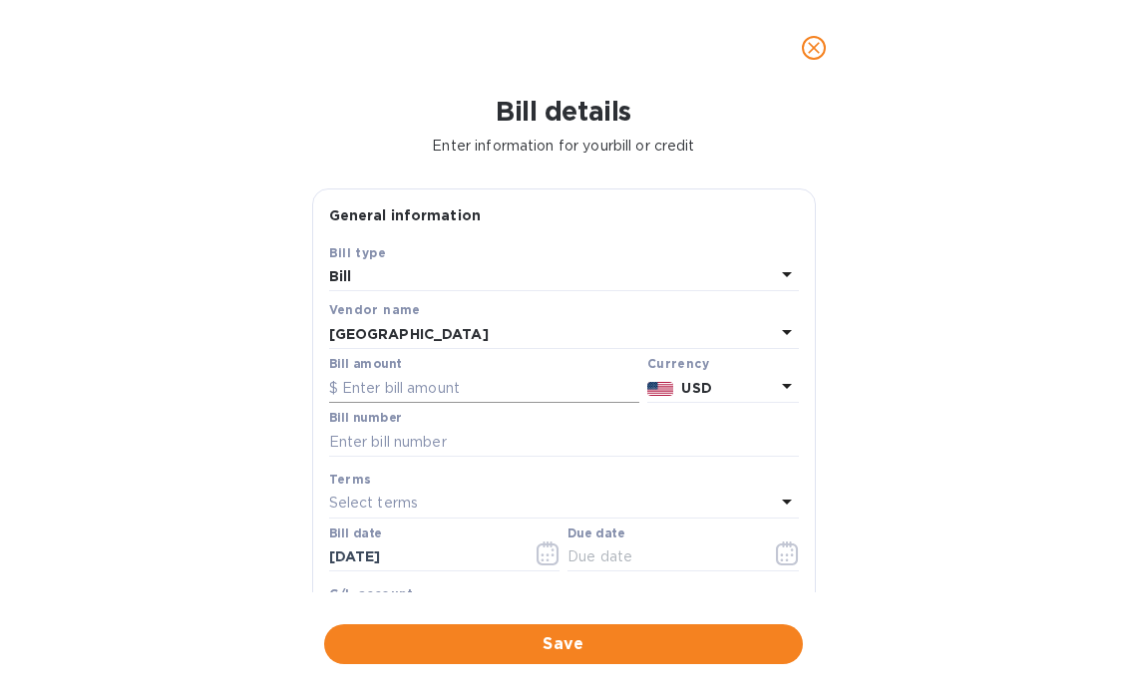
click at [404, 390] on input "text" at bounding box center [484, 388] width 310 height 30
type input "35.34"
click at [380, 442] on input "text" at bounding box center [564, 442] width 470 height 30
paste input "ALS20684"
type input "ALS20684"
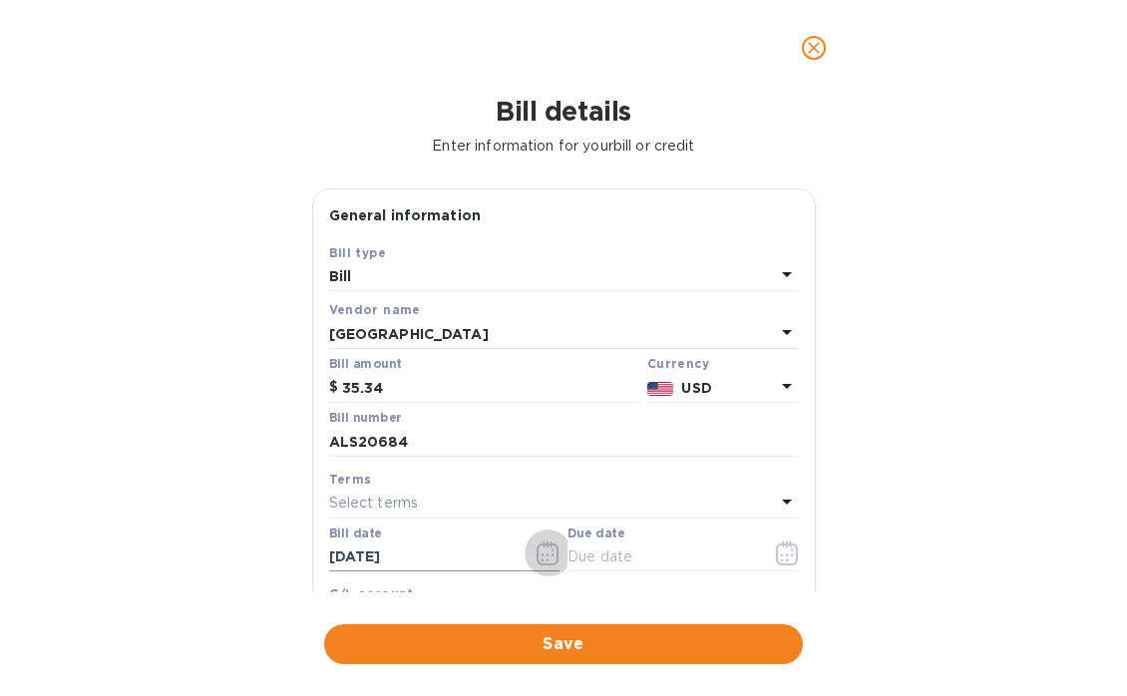
click at [547, 557] on icon "button" at bounding box center [548, 554] width 23 height 24
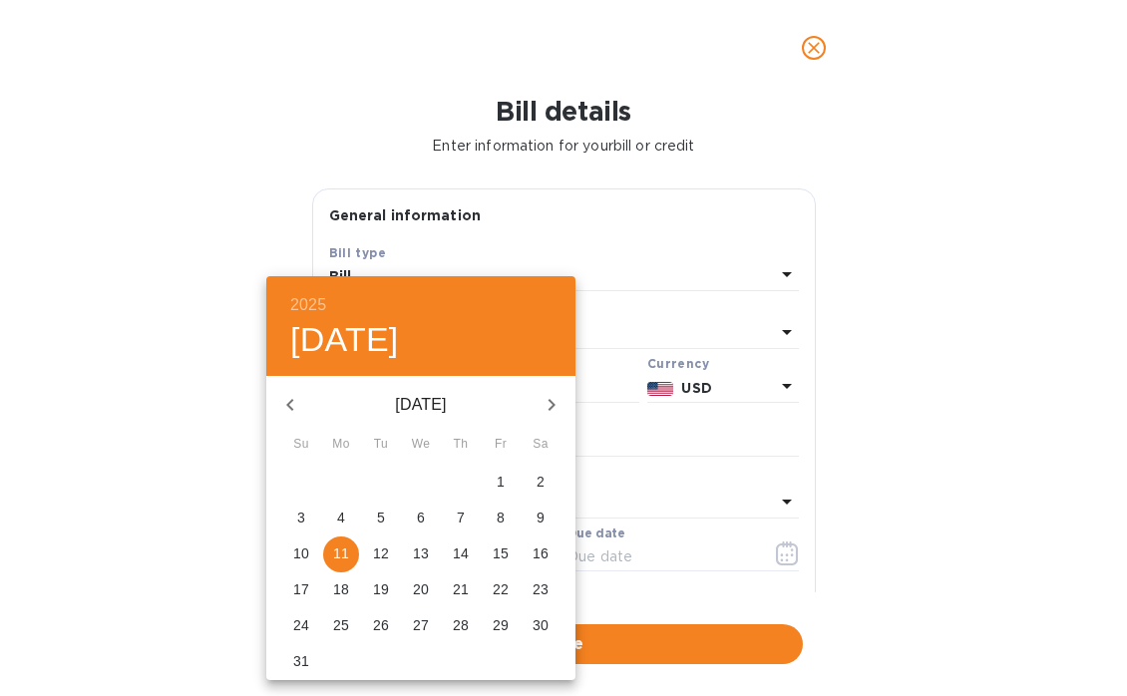
click at [508, 477] on span "1" at bounding box center [501, 482] width 36 height 20
type input "[DATE]"
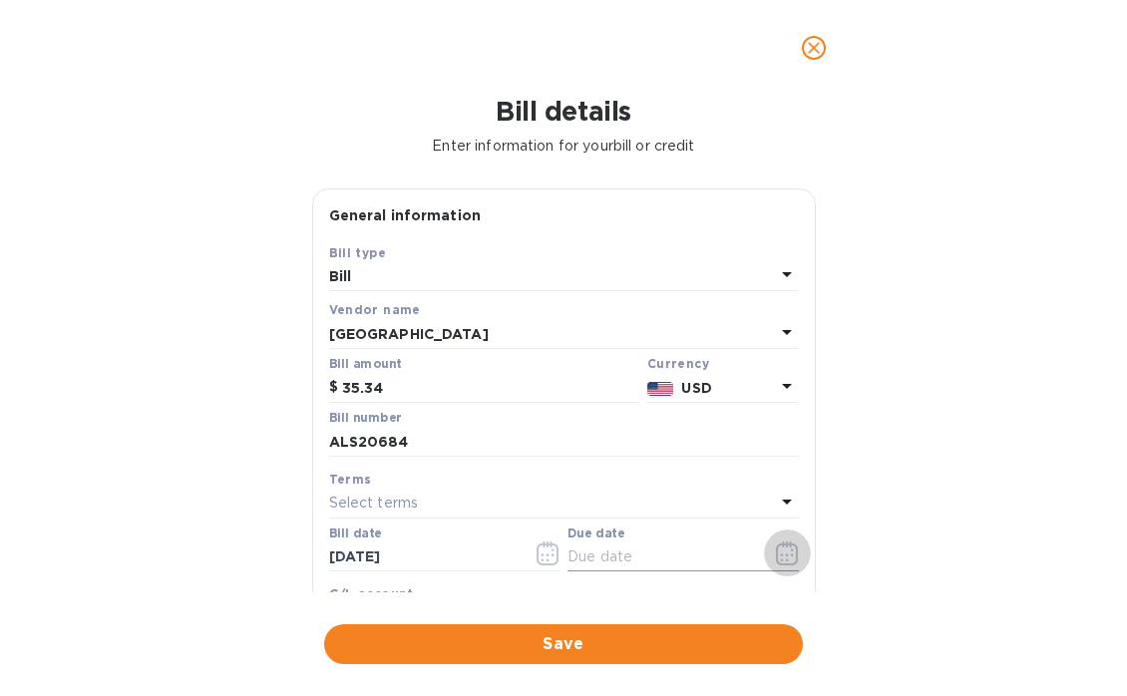
click at [780, 553] on icon "button" at bounding box center [787, 554] width 23 height 24
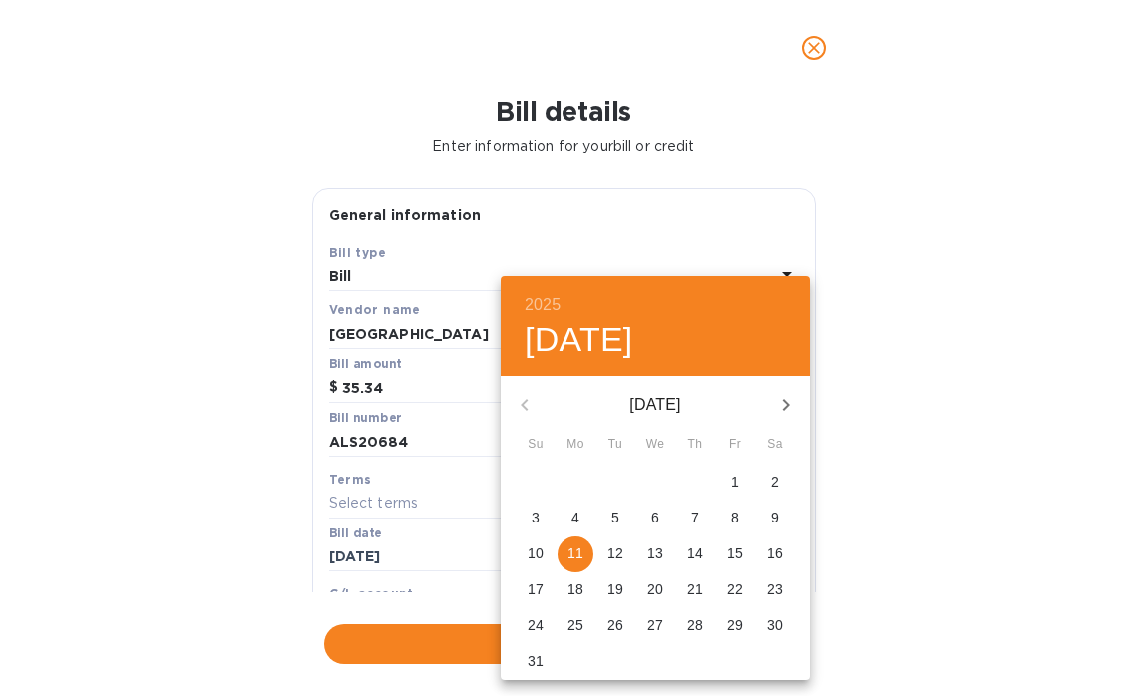
click at [780, 558] on p "16" at bounding box center [775, 554] width 16 height 20
type input "[DATE]"
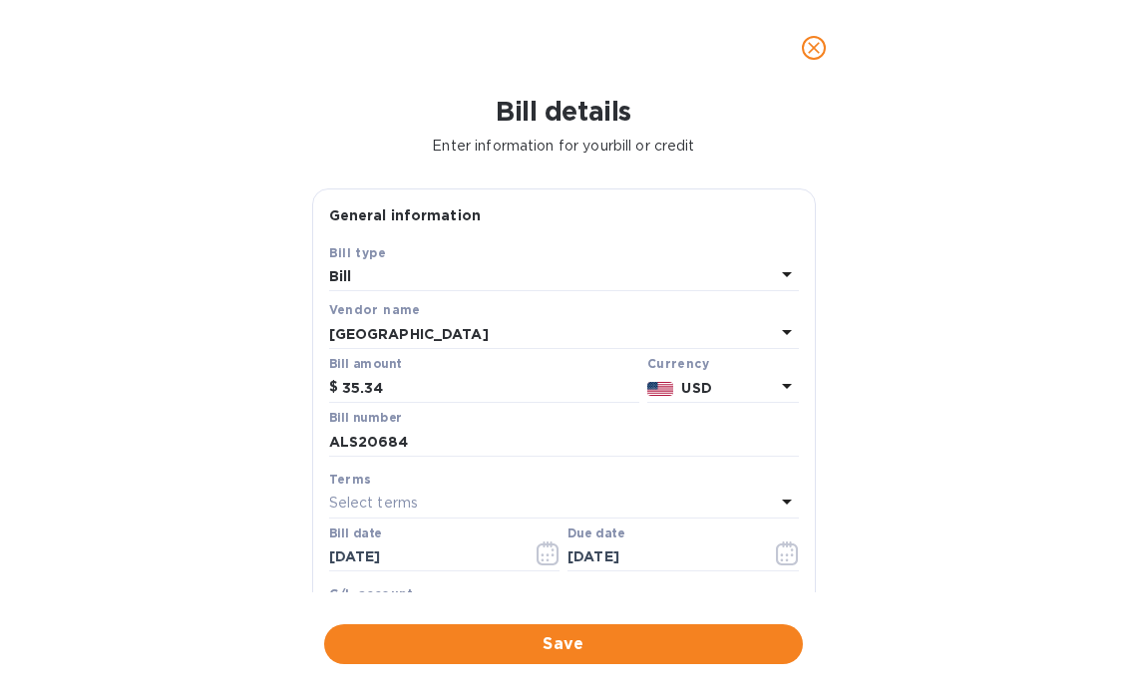
click at [854, 497] on div "Bill details Enter information for your bill or credit General information Save…" at bounding box center [563, 396] width 1127 height 601
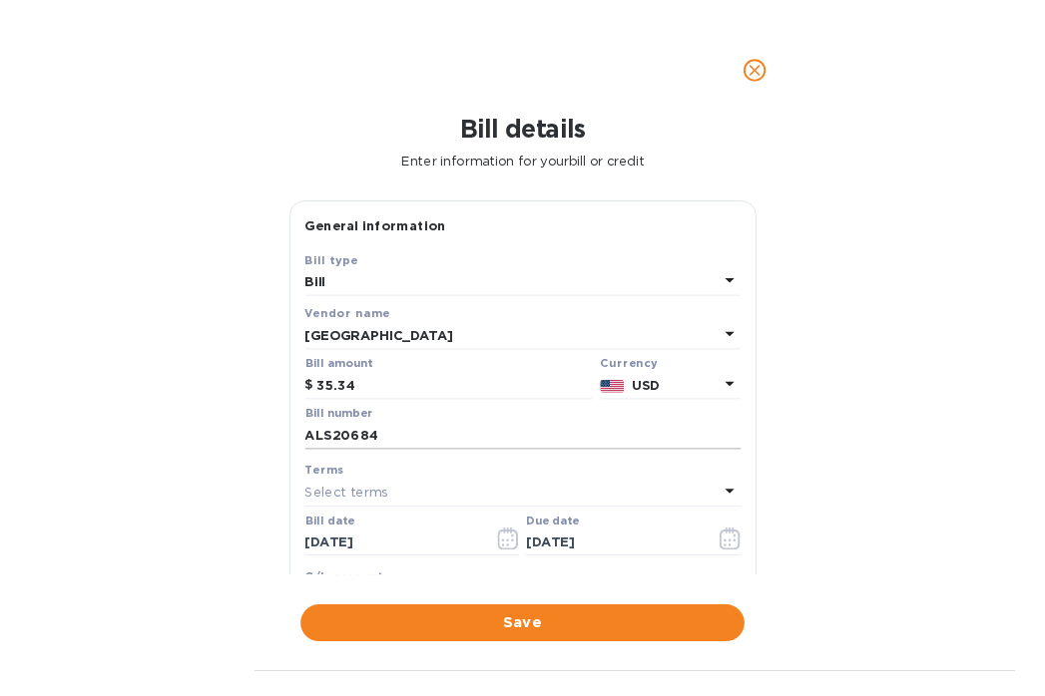
scroll to position [345, 0]
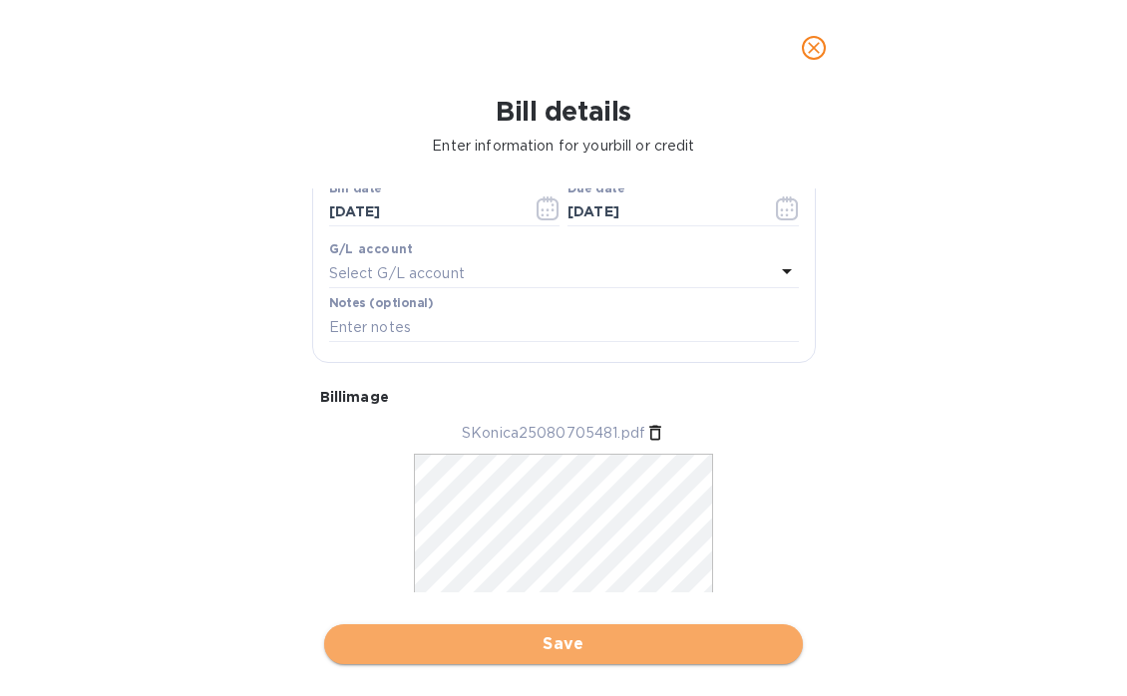
click at [562, 638] on span "Save" at bounding box center [563, 645] width 447 height 24
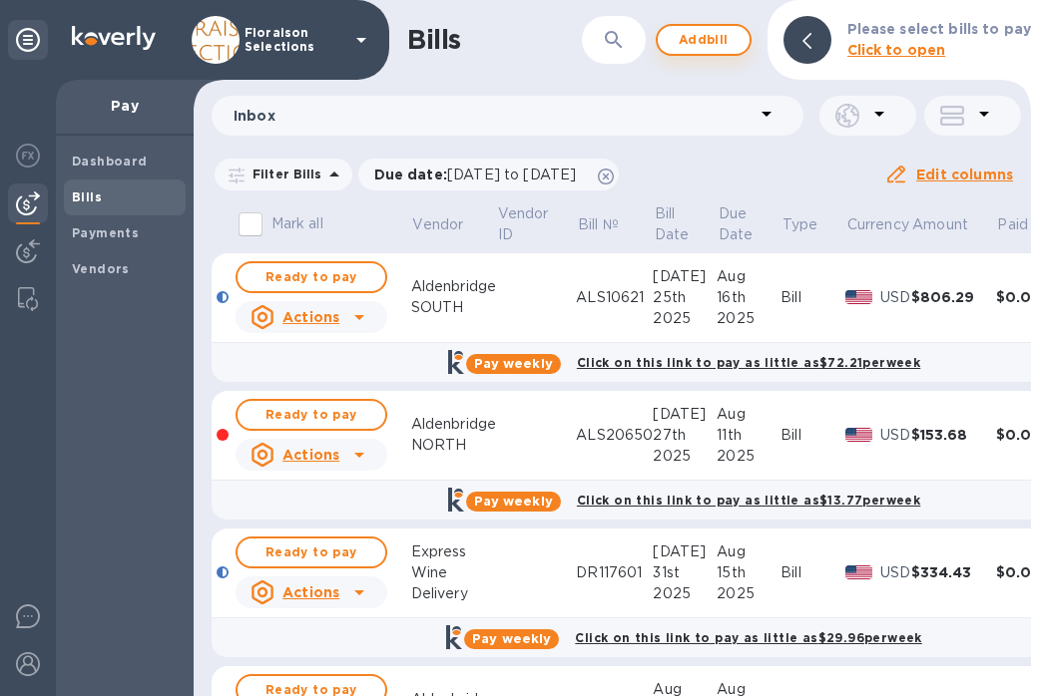
click at [716, 34] on span "Add bill" at bounding box center [703, 40] width 60 height 24
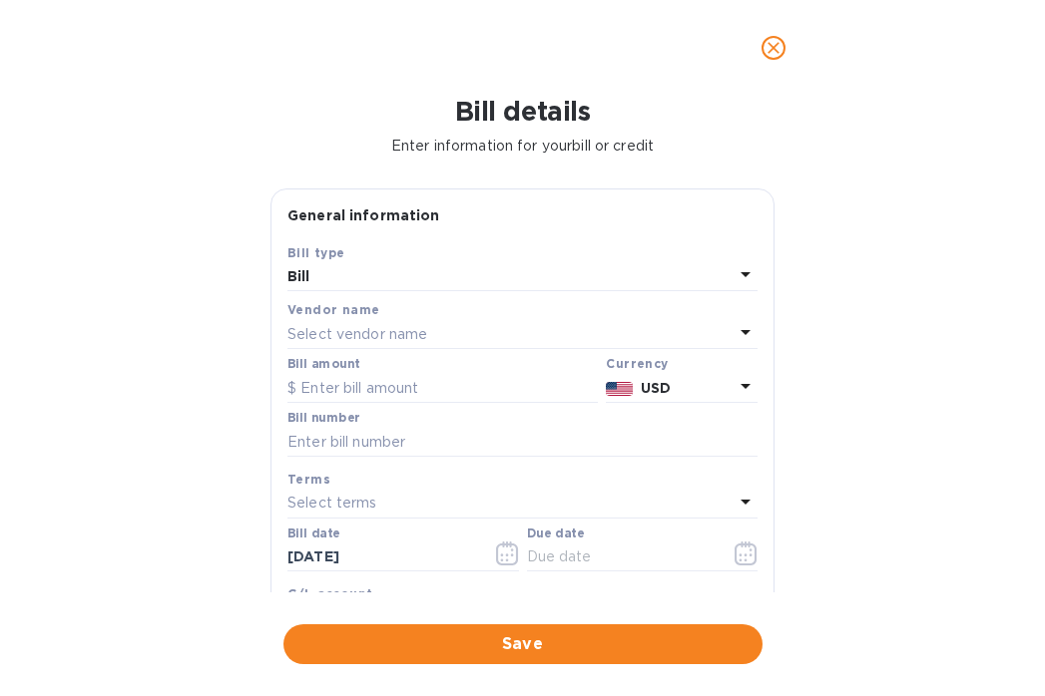
click at [341, 332] on p "Select vendor name" at bounding box center [357, 334] width 140 height 21
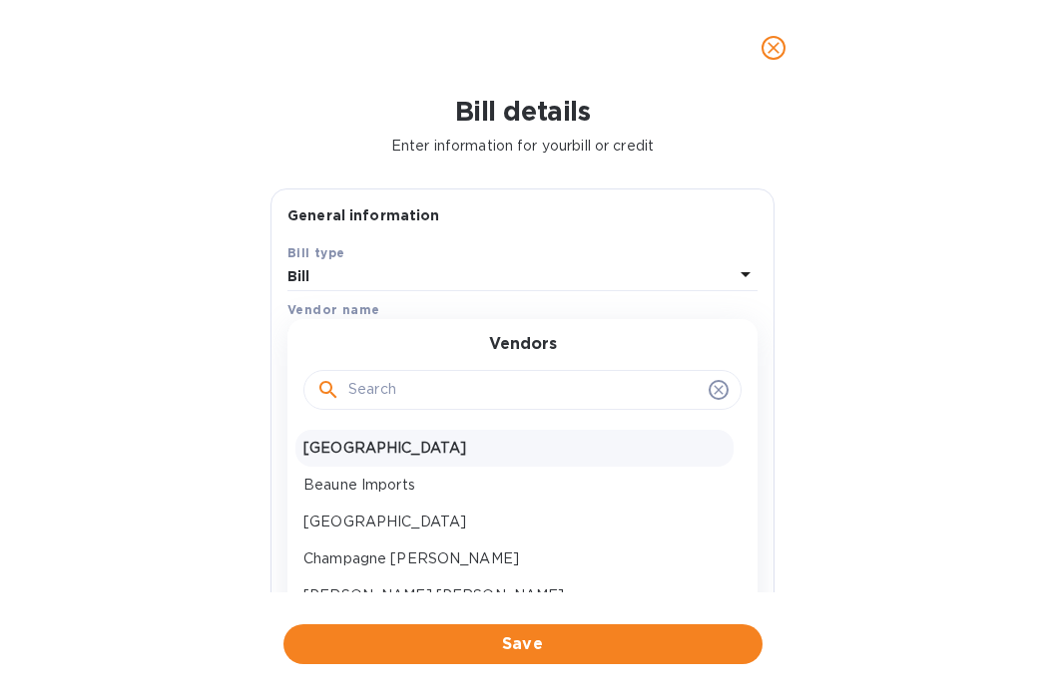
click at [386, 458] on p "[GEOGRAPHIC_DATA]" at bounding box center [514, 448] width 422 height 21
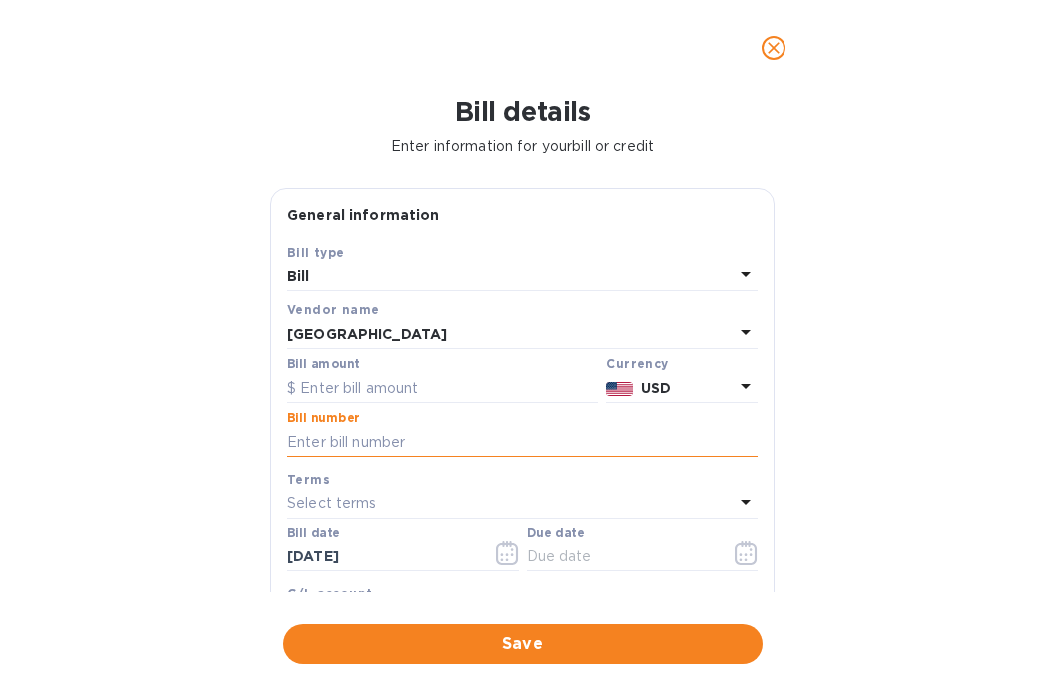
click at [331, 442] on input "text" at bounding box center [522, 442] width 470 height 30
paste input "ALS10667"
type input "ALS10667"
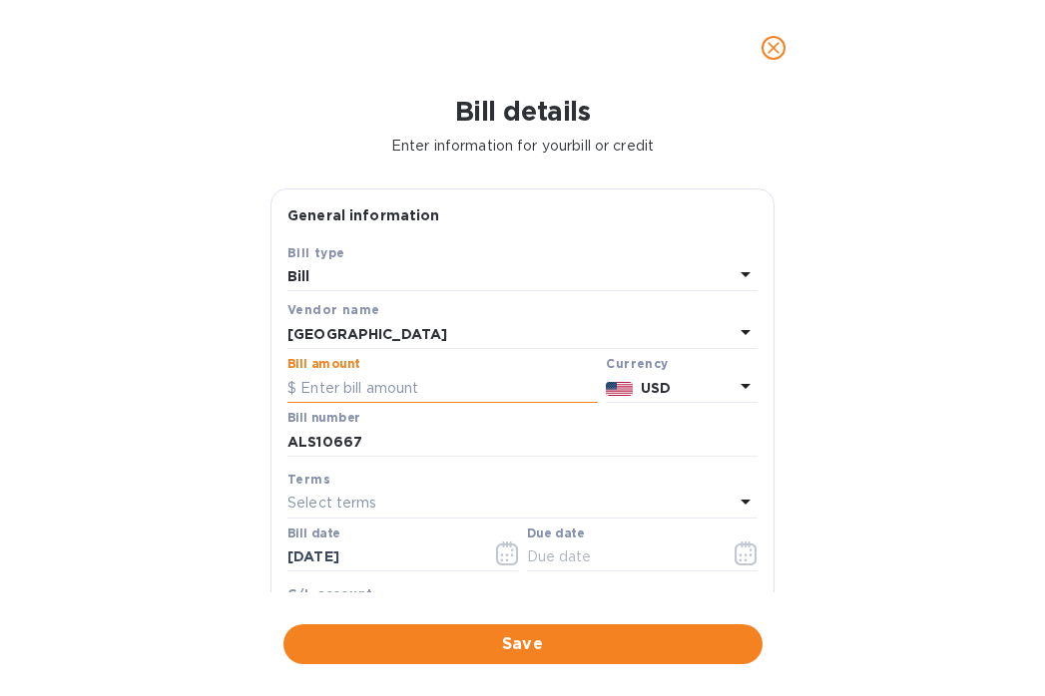
click at [382, 381] on input "text" at bounding box center [442, 388] width 310 height 30
type input "609.70"
click at [111, 478] on div "Bill details Enter information for your bill or credit General information Save…" at bounding box center [522, 396] width 1045 height 601
click at [498, 555] on icon "button" at bounding box center [507, 554] width 23 height 24
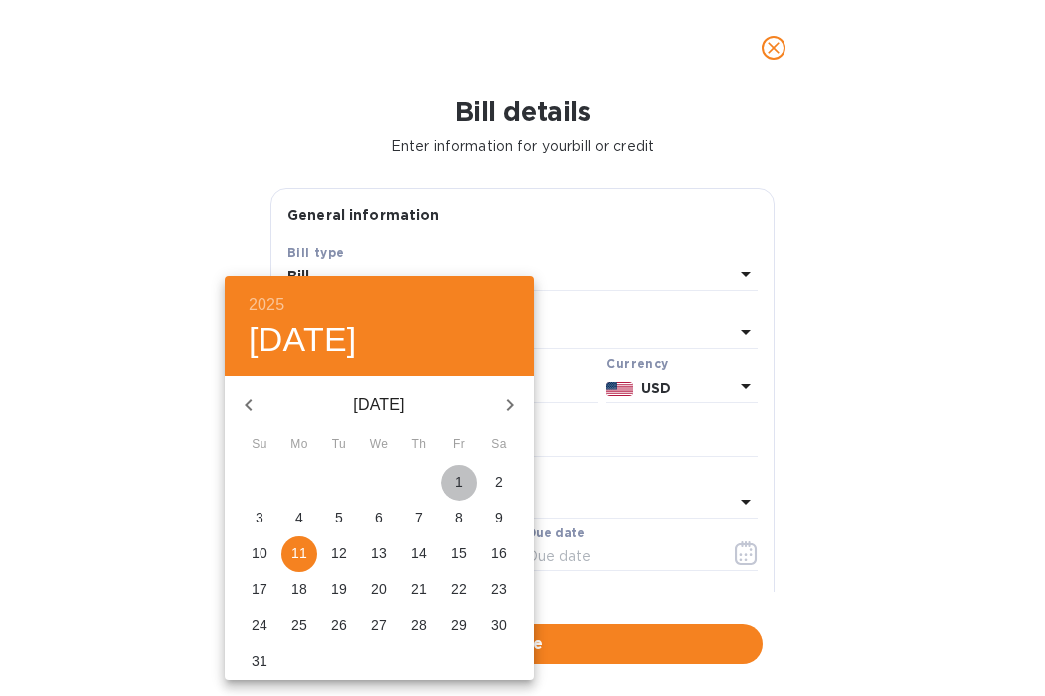
click at [463, 477] on span "1" at bounding box center [459, 482] width 36 height 20
type input "[DATE]"
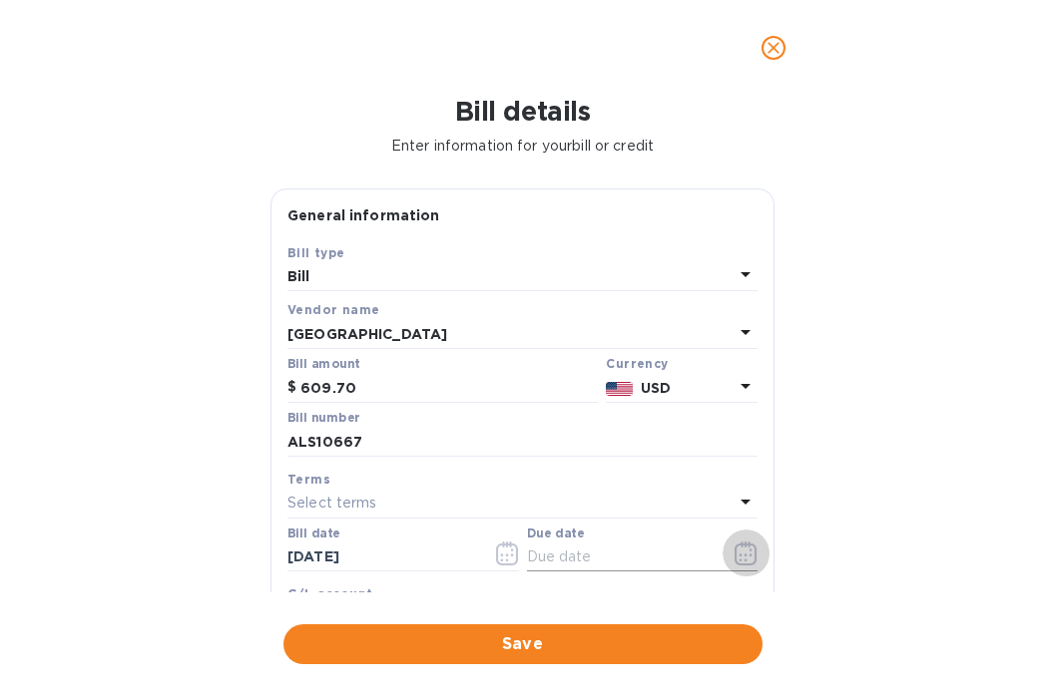
click at [738, 560] on icon "button" at bounding box center [745, 554] width 23 height 24
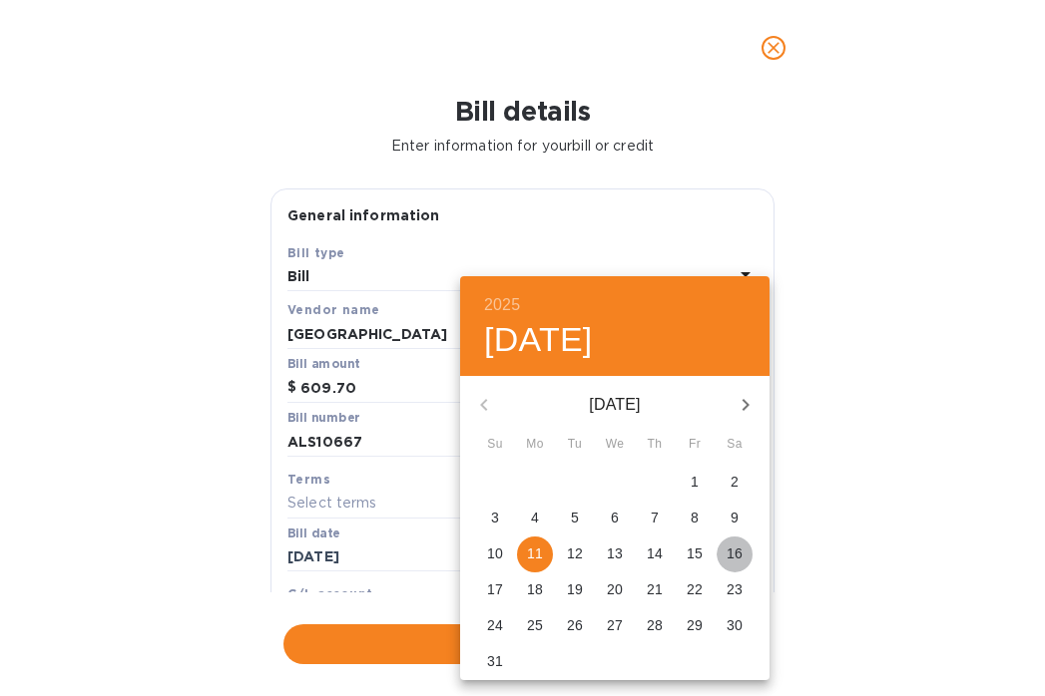
click at [741, 555] on p "16" at bounding box center [734, 554] width 16 height 20
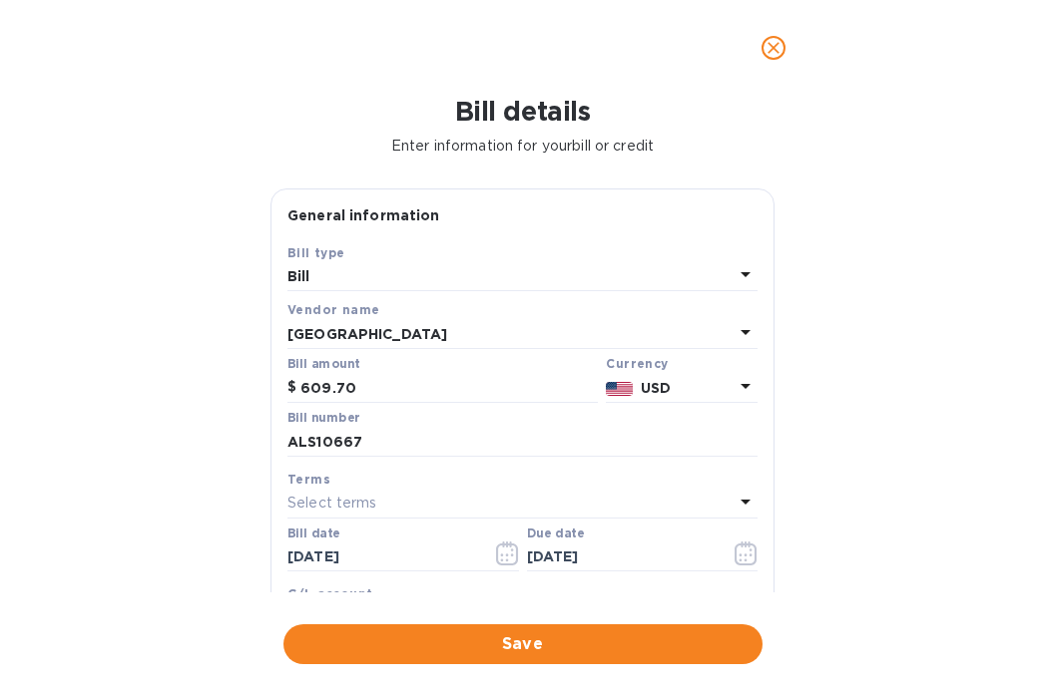
click at [6, 415] on div "Bill details Enter information for your bill or credit General information Save…" at bounding box center [522, 396] width 1045 height 601
click at [734, 552] on icon "button" at bounding box center [745, 554] width 23 height 24
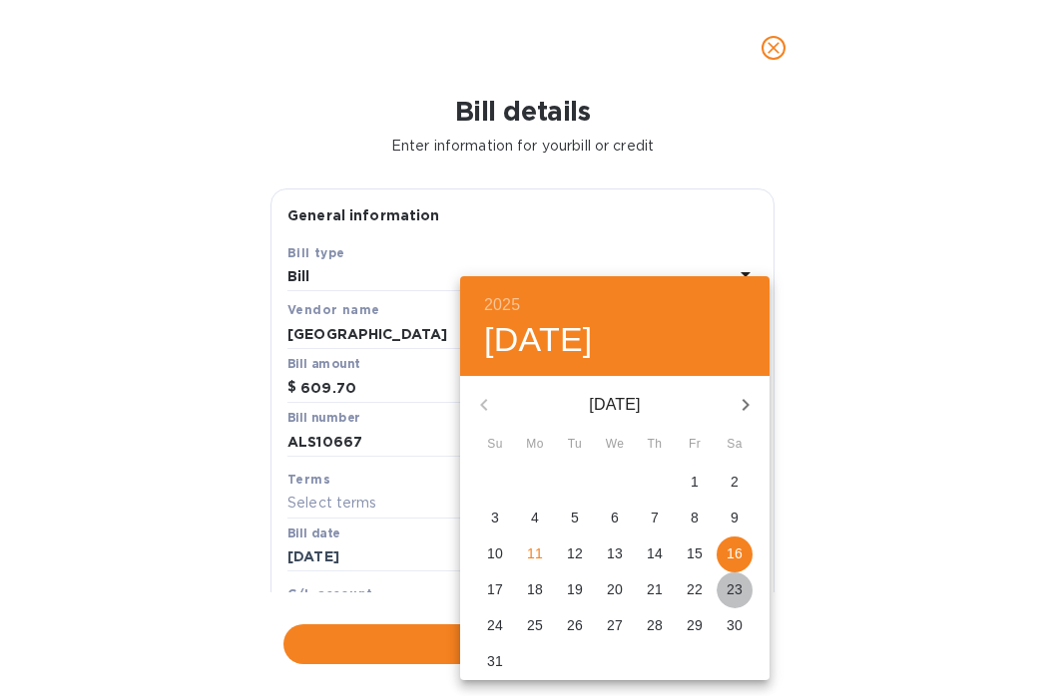
click at [726, 593] on p "23" at bounding box center [734, 590] width 16 height 20
type input "[DATE]"
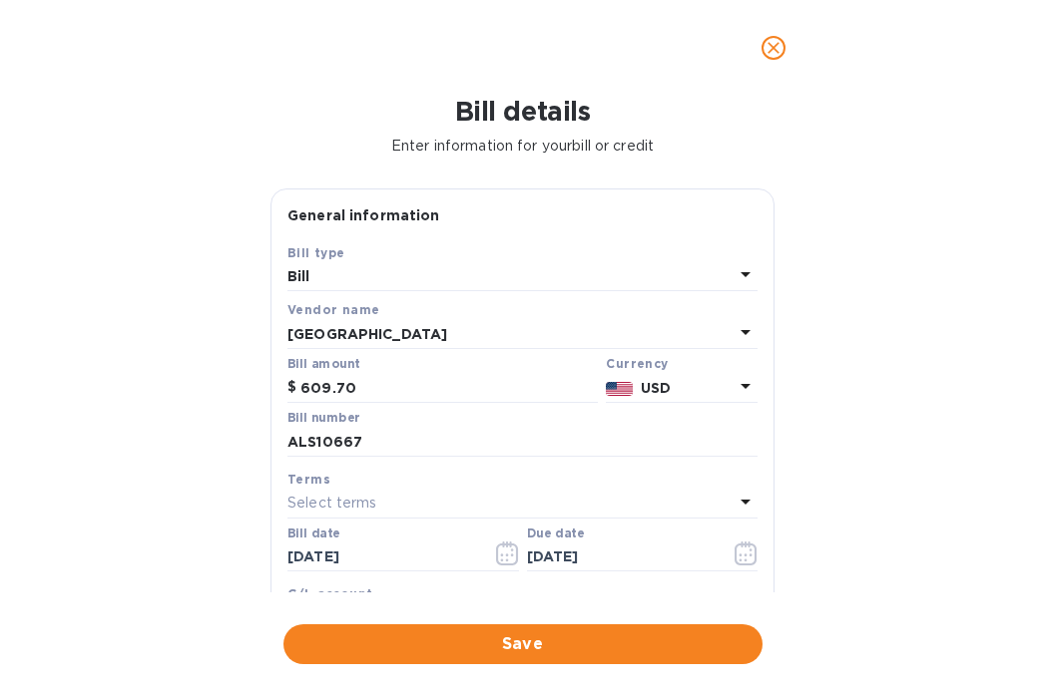
click at [884, 427] on div "Bill details Enter information for your bill or credit General information Save…" at bounding box center [522, 396] width 1045 height 601
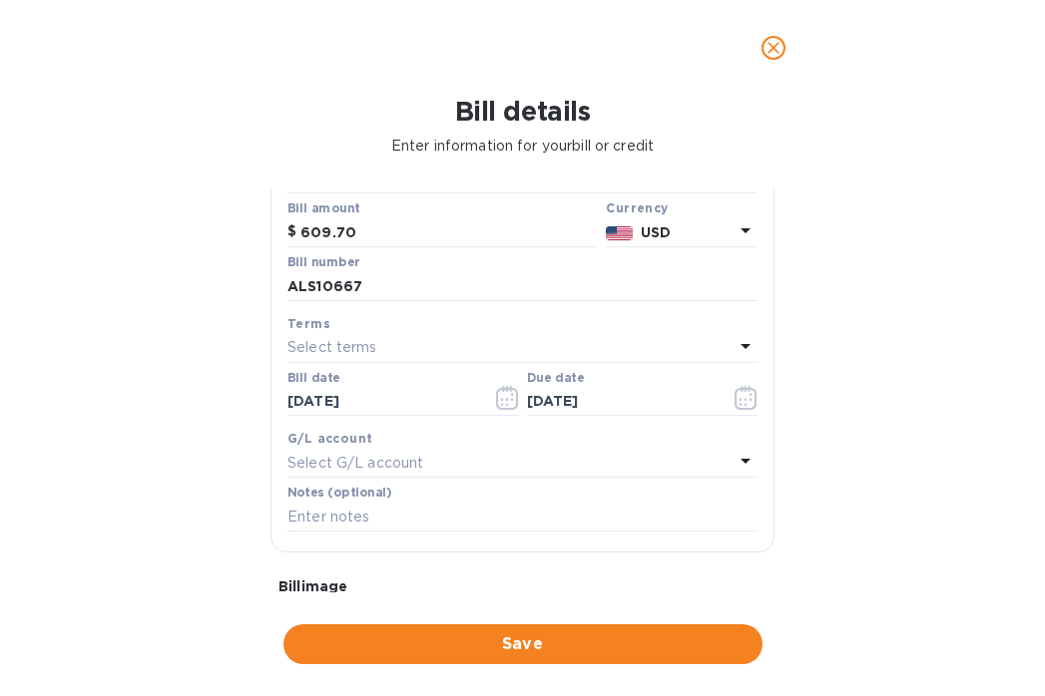
scroll to position [182, 0]
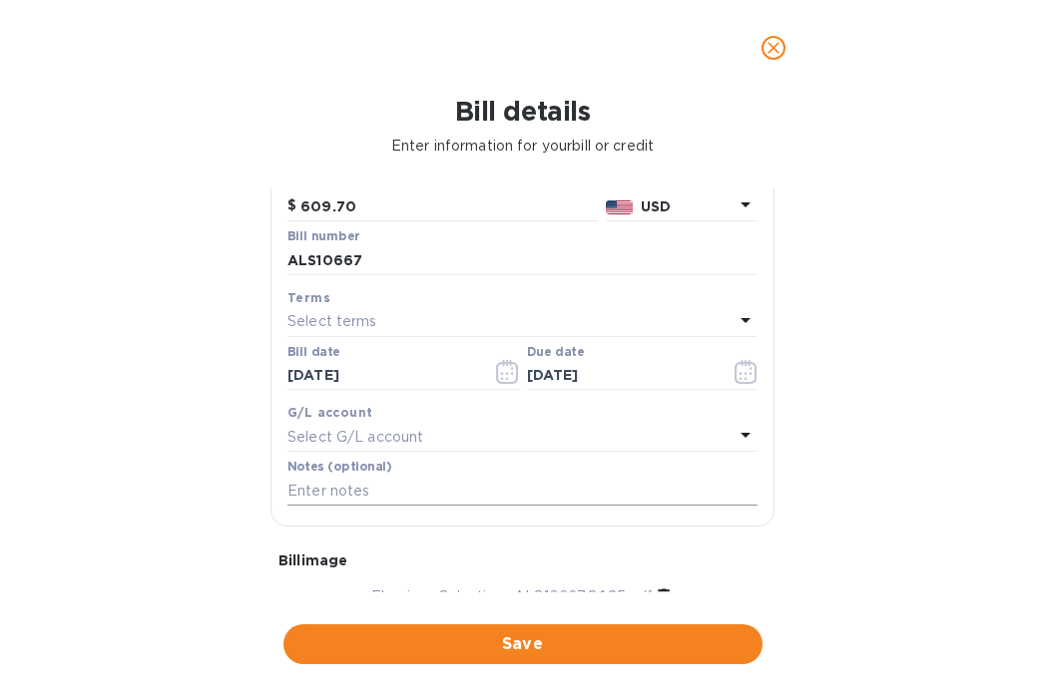
click at [347, 492] on input "text" at bounding box center [522, 491] width 470 height 30
paste input "[DATE] - includes re-delivery of 1 cs of CFCB24 to Satellite #19183 due to mis-…"
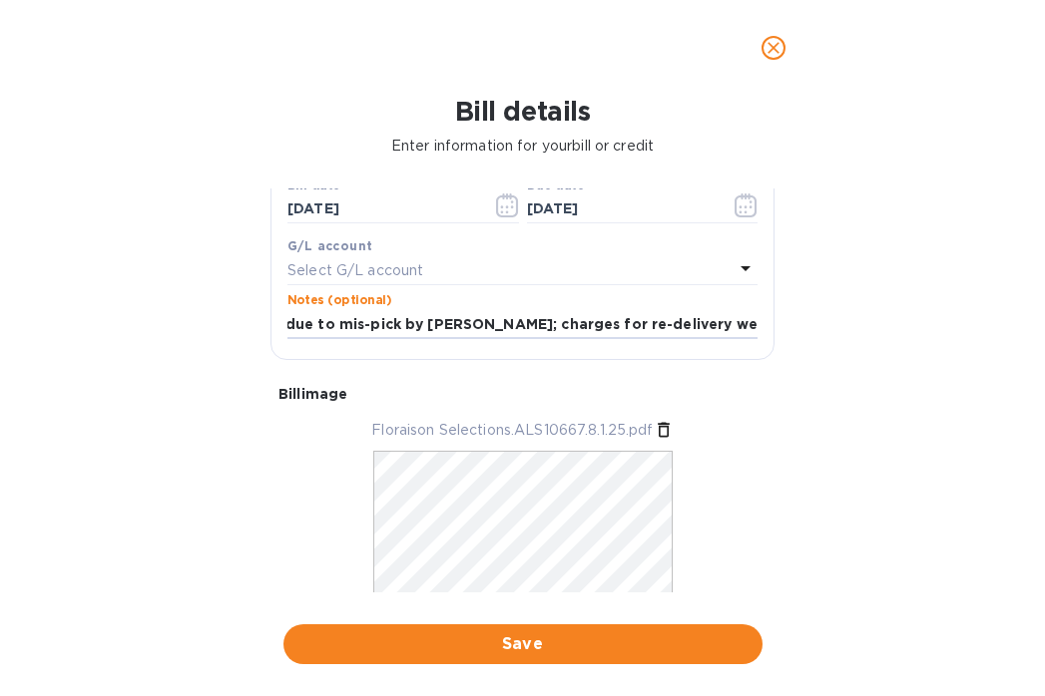
scroll to position [406, 0]
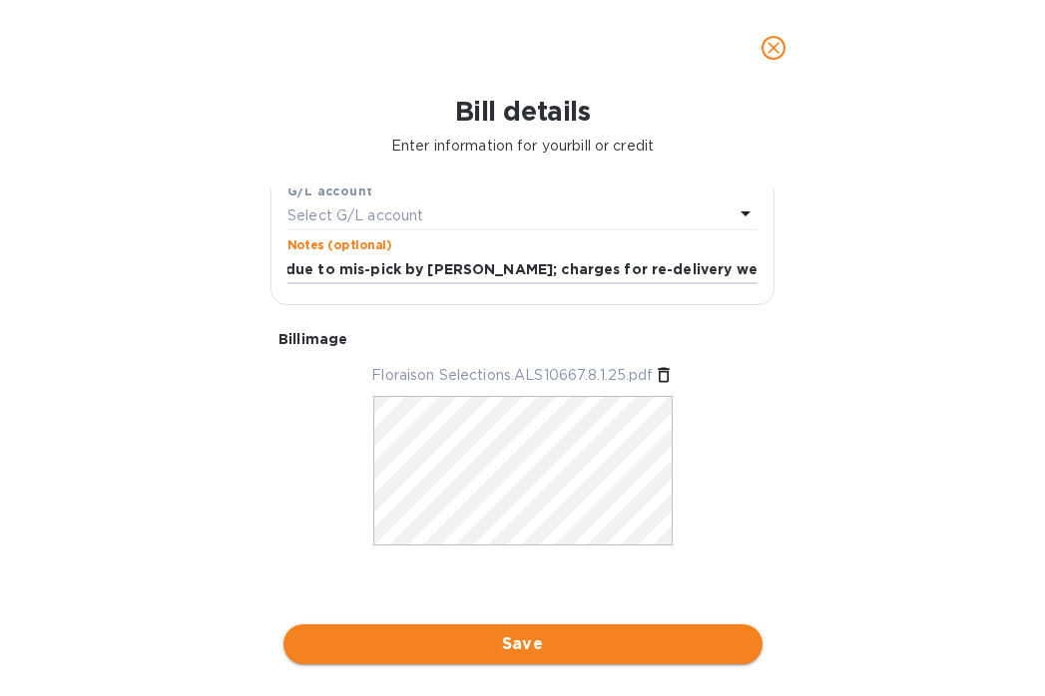
type input "[DATE] - includes re-delivery of 1 cs of CFCB24 to Satellite #19183 due to mis-…"
click at [469, 646] on span "Save" at bounding box center [522, 645] width 447 height 24
